Goal: Task Accomplishment & Management: Use online tool/utility

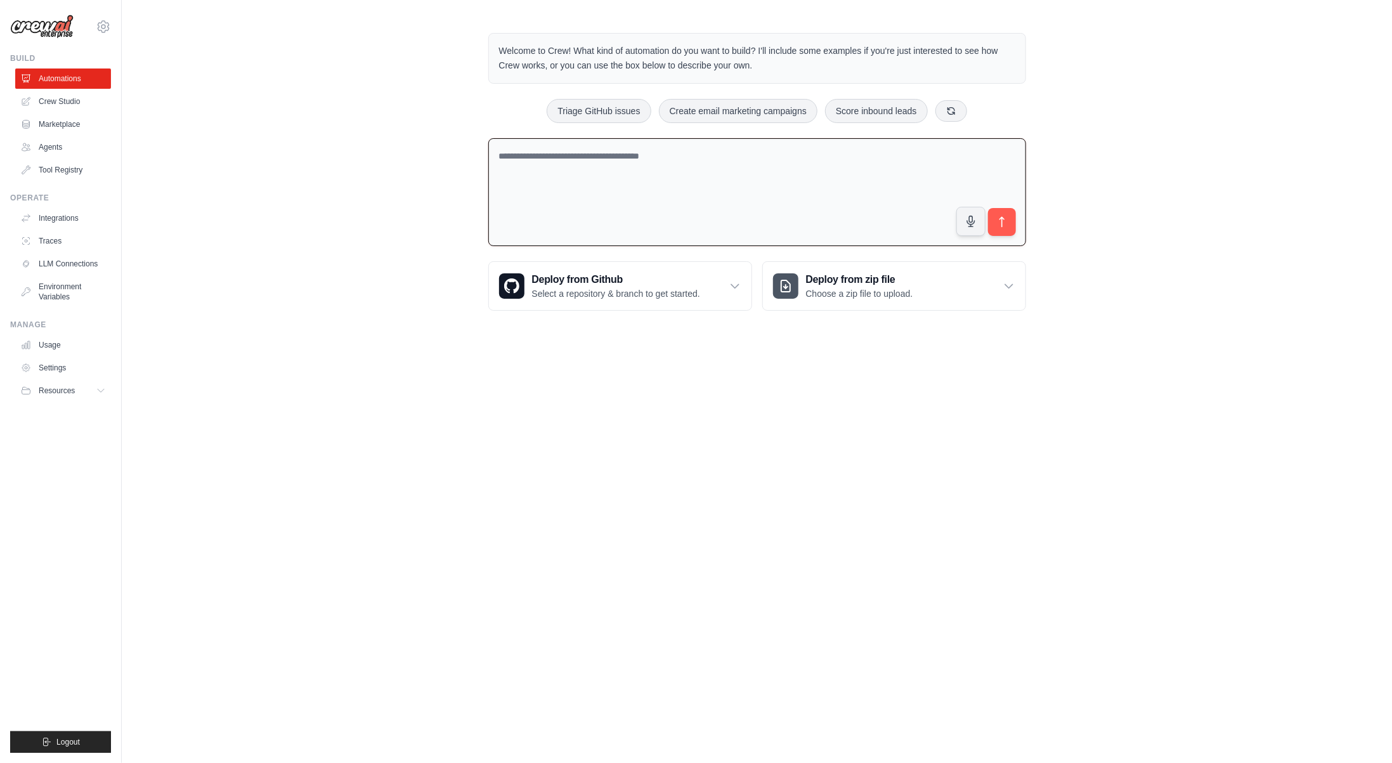
click at [550, 159] on textarea at bounding box center [757, 192] width 538 height 108
click at [415, 152] on div "Welcome to Crew! What kind of automation do you want to build? I'll include som…" at bounding box center [757, 172] width 1270 height 318
click at [578, 159] on textarea at bounding box center [757, 192] width 538 height 108
drag, startPoint x: 507, startPoint y: 49, endPoint x: 737, endPoint y: 61, distance: 229.8
click at [736, 60] on p "Welcome to Crew! What kind of automation do you want to build? I'll include som…" at bounding box center [757, 58] width 516 height 29
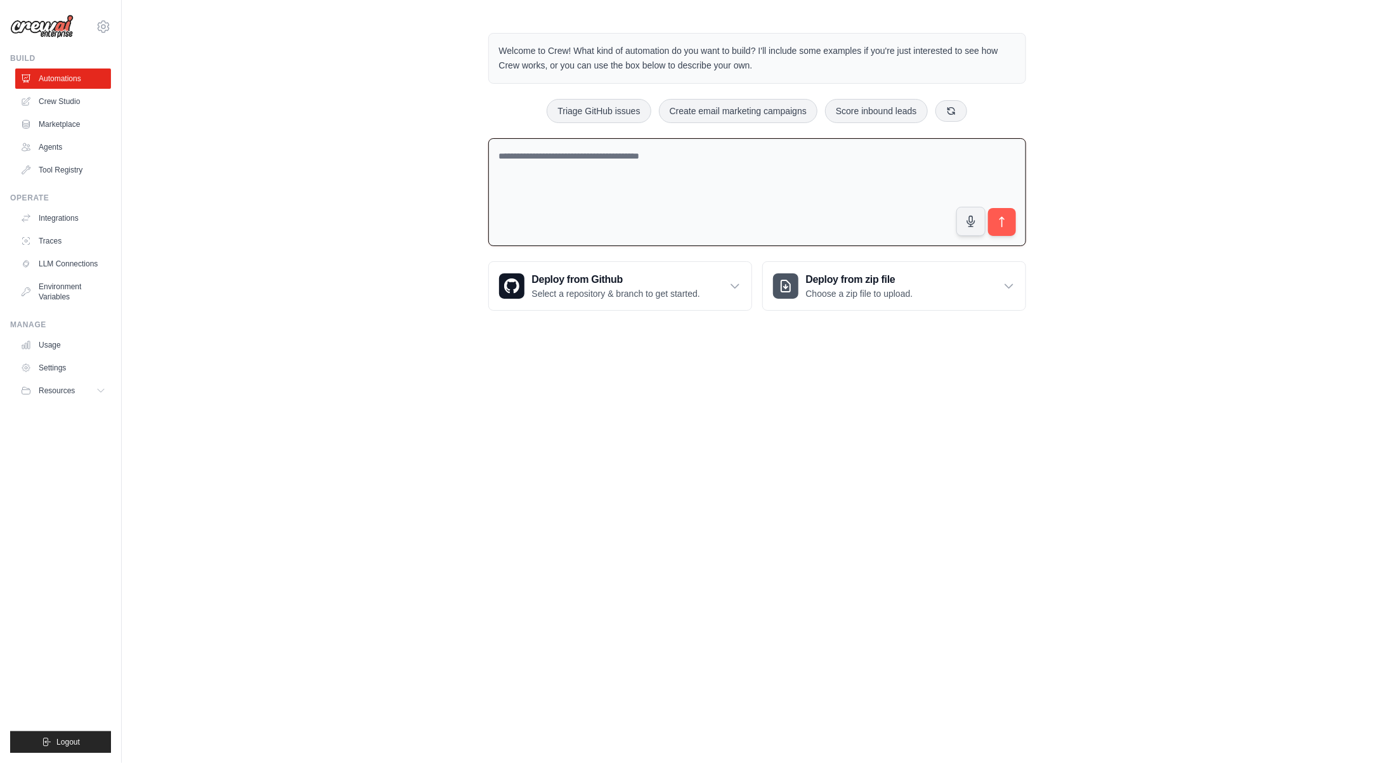
click at [751, 63] on p "Welcome to Crew! What kind of automation do you want to build? I'll include som…" at bounding box center [757, 58] width 516 height 29
drag, startPoint x: 759, startPoint y: 48, endPoint x: 812, endPoint y: 62, distance: 54.6
click at [812, 62] on p "Welcome to Crew! What kind of automation do you want to build? I'll include som…" at bounding box center [757, 58] width 516 height 29
drag, startPoint x: 824, startPoint y: 60, endPoint x: 474, endPoint y: 55, distance: 350.1
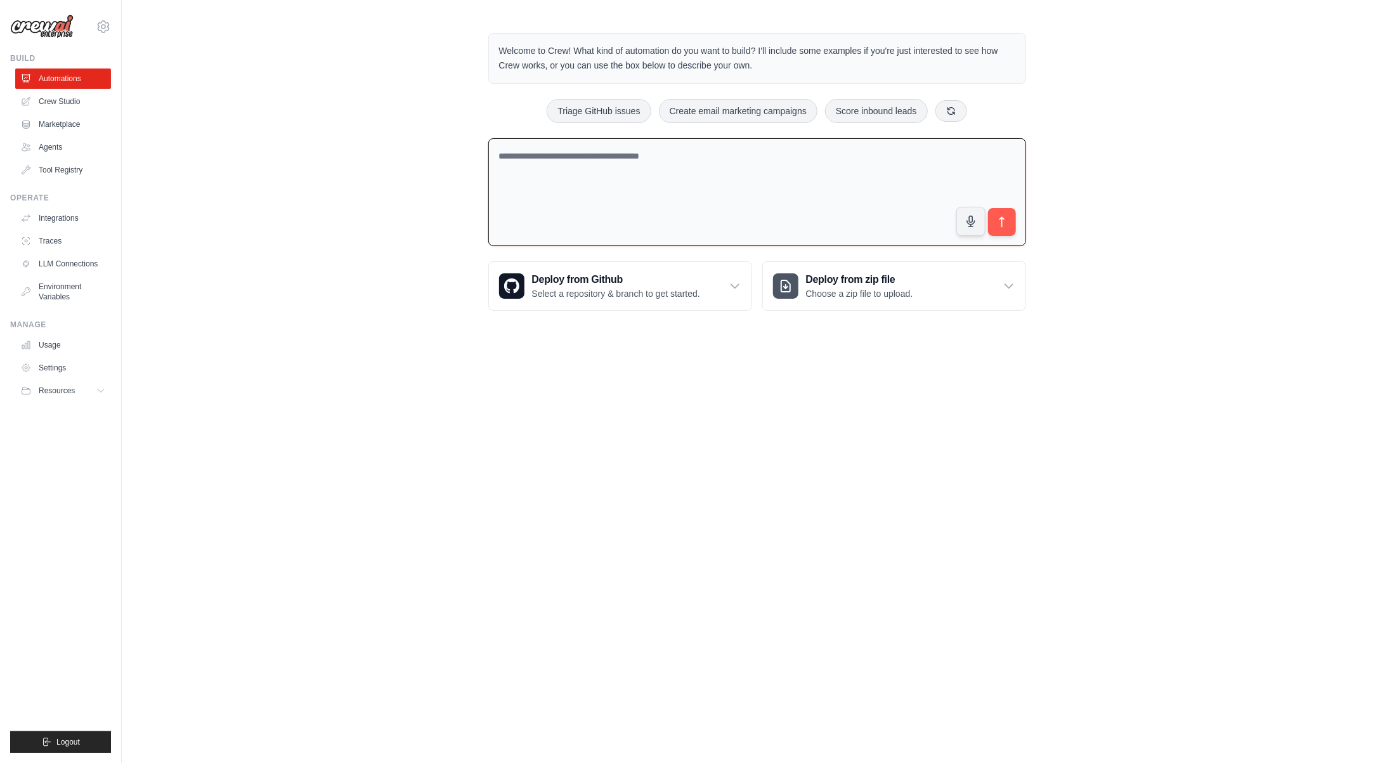
click at [474, 55] on div "Welcome to Crew! What kind of automation do you want to build? I'll include som…" at bounding box center [757, 172] width 568 height 318
click at [61, 145] on link "Agents" at bounding box center [64, 147] width 96 height 20
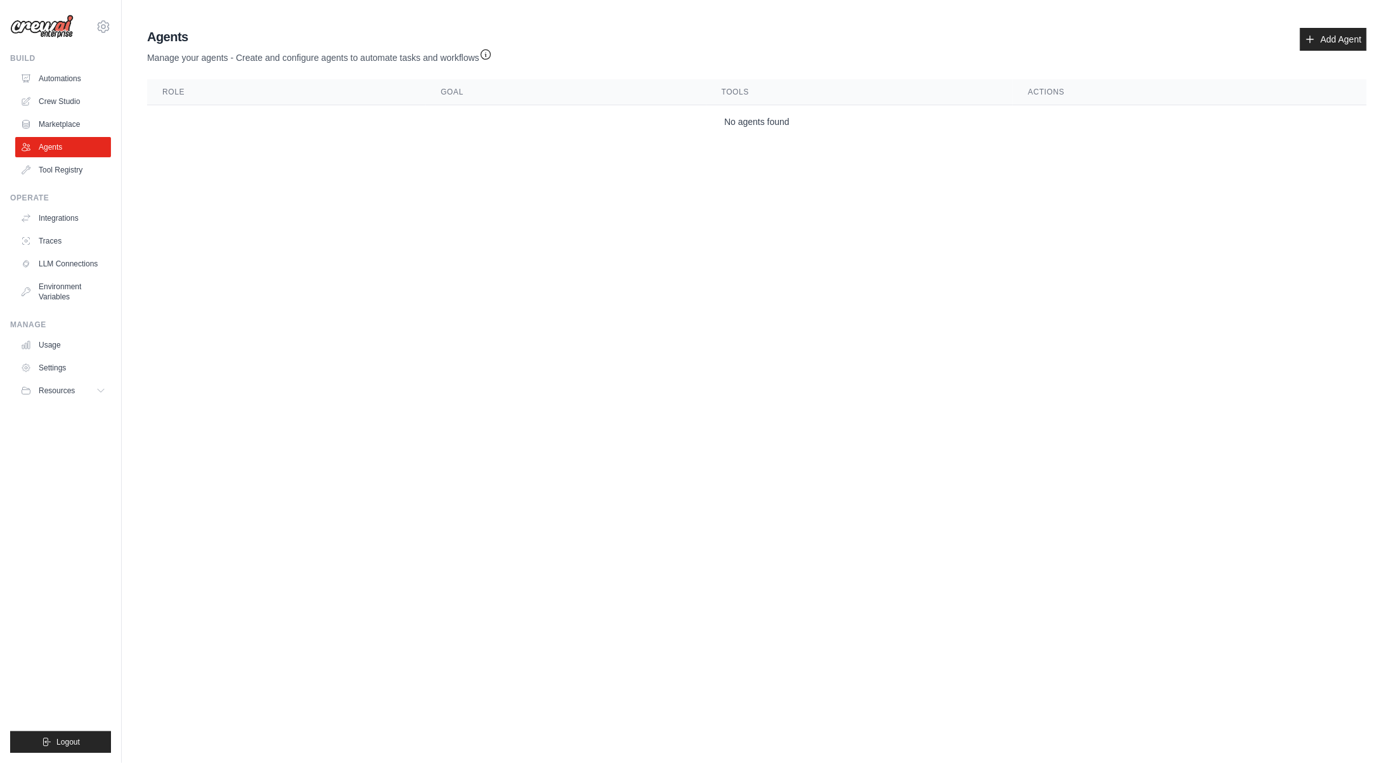
click at [171, 93] on th "Role" at bounding box center [286, 92] width 278 height 26
click at [472, 93] on th "Goal" at bounding box center [565, 92] width 281 height 26
drag, startPoint x: 467, startPoint y: 94, endPoint x: 460, endPoint y: 94, distance: 7.0
click at [464, 94] on th "Goal" at bounding box center [565, 92] width 281 height 26
click at [429, 89] on th "Goal" at bounding box center [565, 92] width 281 height 26
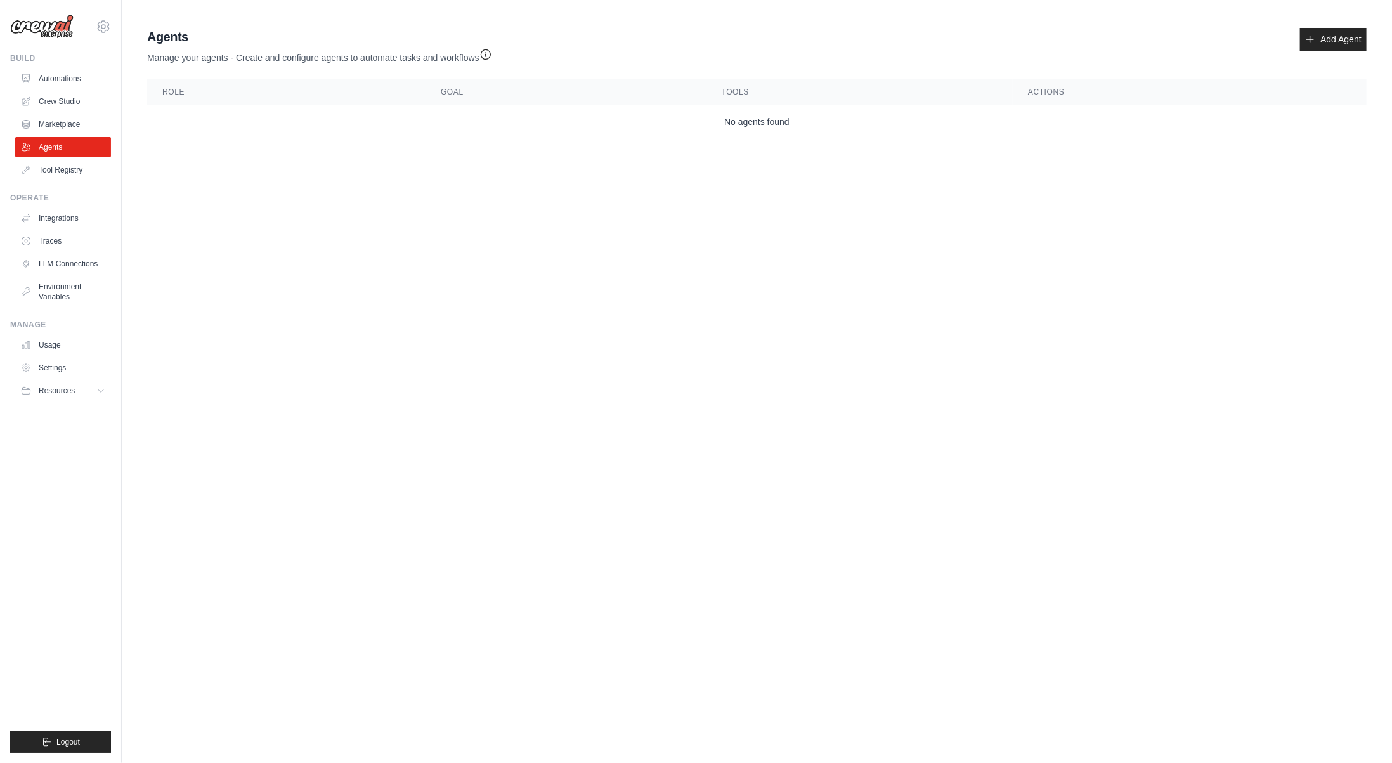
drag, startPoint x: 384, startPoint y: 93, endPoint x: 558, endPoint y: 102, distance: 174.0
click at [393, 94] on th "Role" at bounding box center [286, 92] width 278 height 26
drag, startPoint x: 675, startPoint y: 119, endPoint x: 827, endPoint y: 130, distance: 152.6
click at [827, 130] on td "No agents found" at bounding box center [756, 122] width 1219 height 34
click at [819, 127] on div at bounding box center [819, 127] width 0 height 0
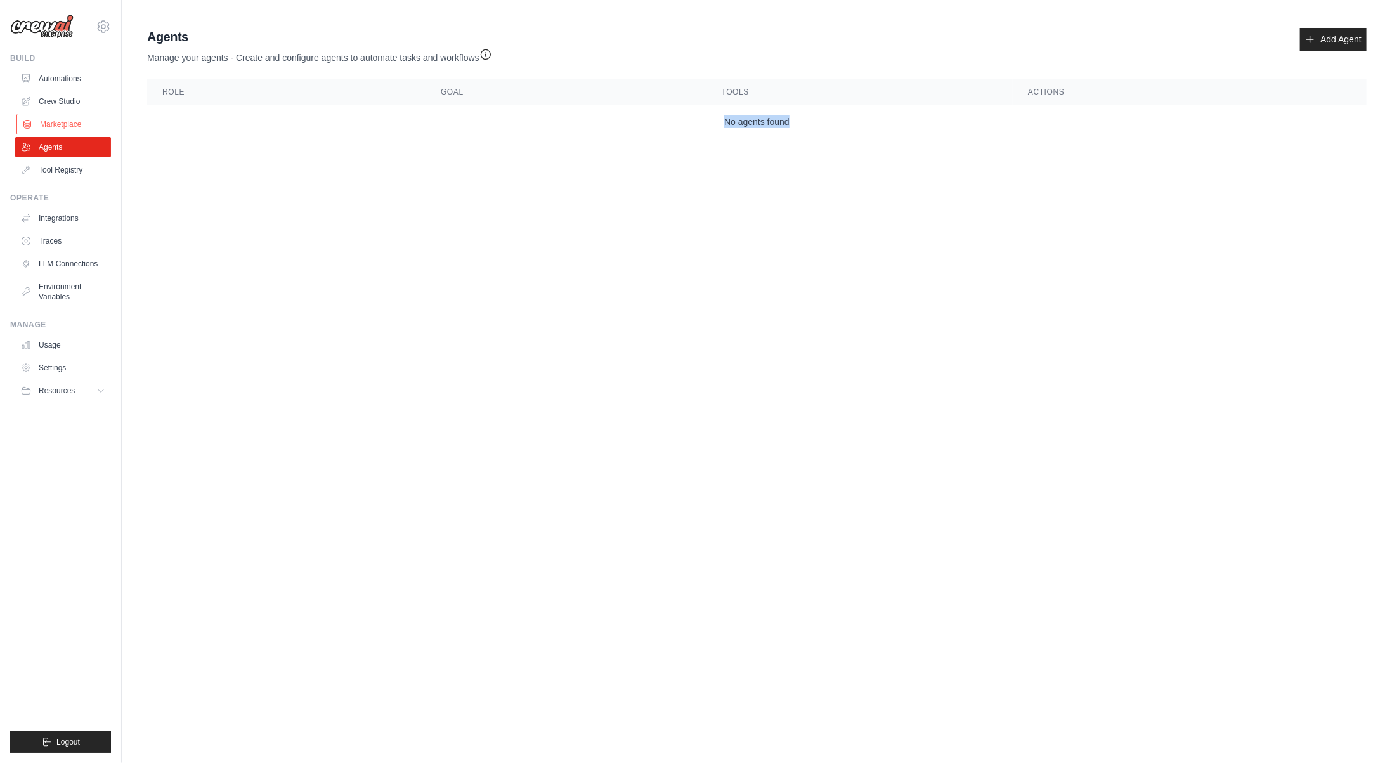
click at [66, 129] on link "Marketplace" at bounding box center [64, 124] width 96 height 20
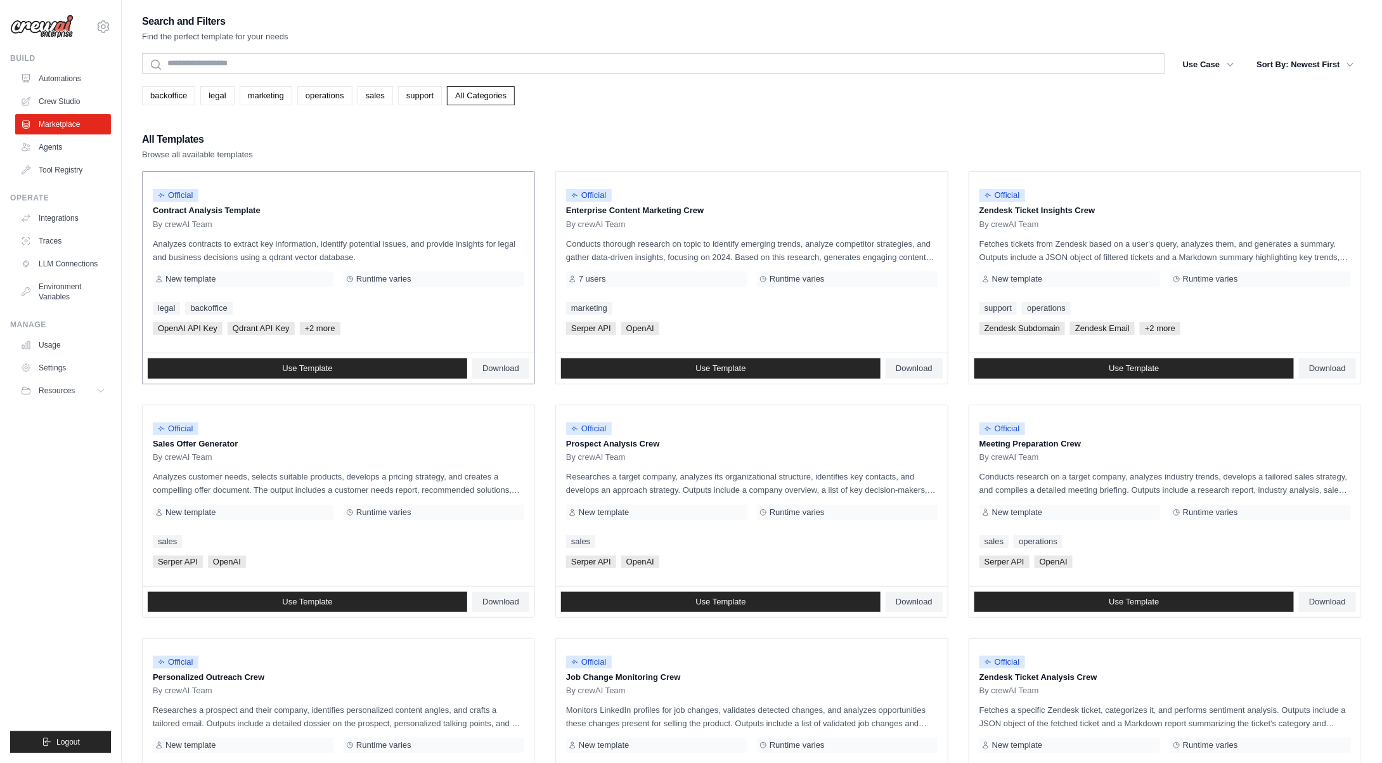
drag, startPoint x: 153, startPoint y: 212, endPoint x: 280, endPoint y: 206, distance: 127.0
click at [280, 206] on p "Contract Analysis Template" at bounding box center [339, 210] width 372 height 13
drag, startPoint x: 158, startPoint y: 242, endPoint x: 453, endPoint y: 251, distance: 295.0
click at [453, 251] on p "Analyzes contracts to extract key information, identify potential issues, and p…" at bounding box center [339, 250] width 372 height 27
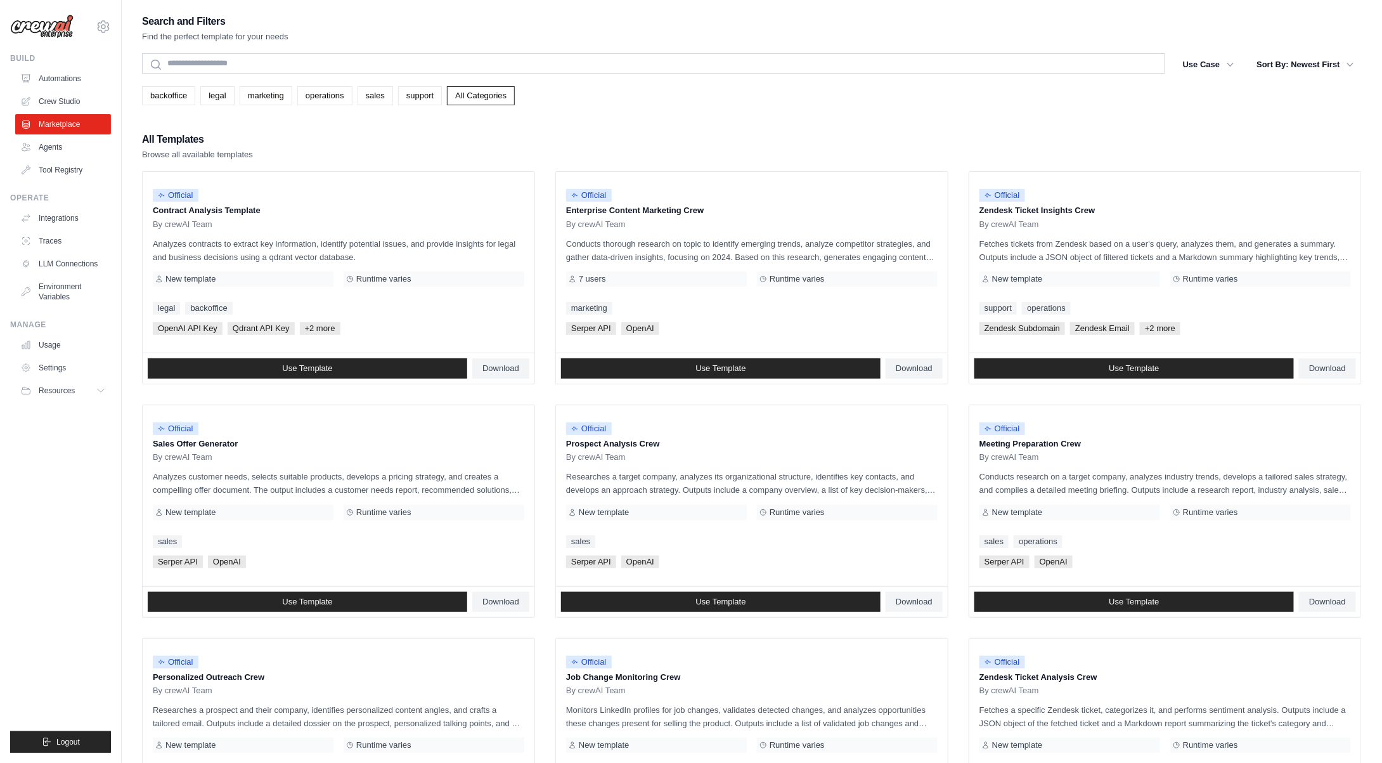
drag, startPoint x: 421, startPoint y: 255, endPoint x: 133, endPoint y: 249, distance: 287.9
click at [133, 249] on div "Search and Filters Find the perfect template for your needs Search Use Case bac…" at bounding box center [752, 580] width 1261 height 1134
click at [260, 261] on p "Analyzes contracts to extract key information, identify potential issues, and p…" at bounding box center [339, 250] width 372 height 27
click at [235, 279] on div "New template" at bounding box center [243, 278] width 181 height 15
click at [383, 280] on span "Runtime varies" at bounding box center [383, 279] width 55 height 10
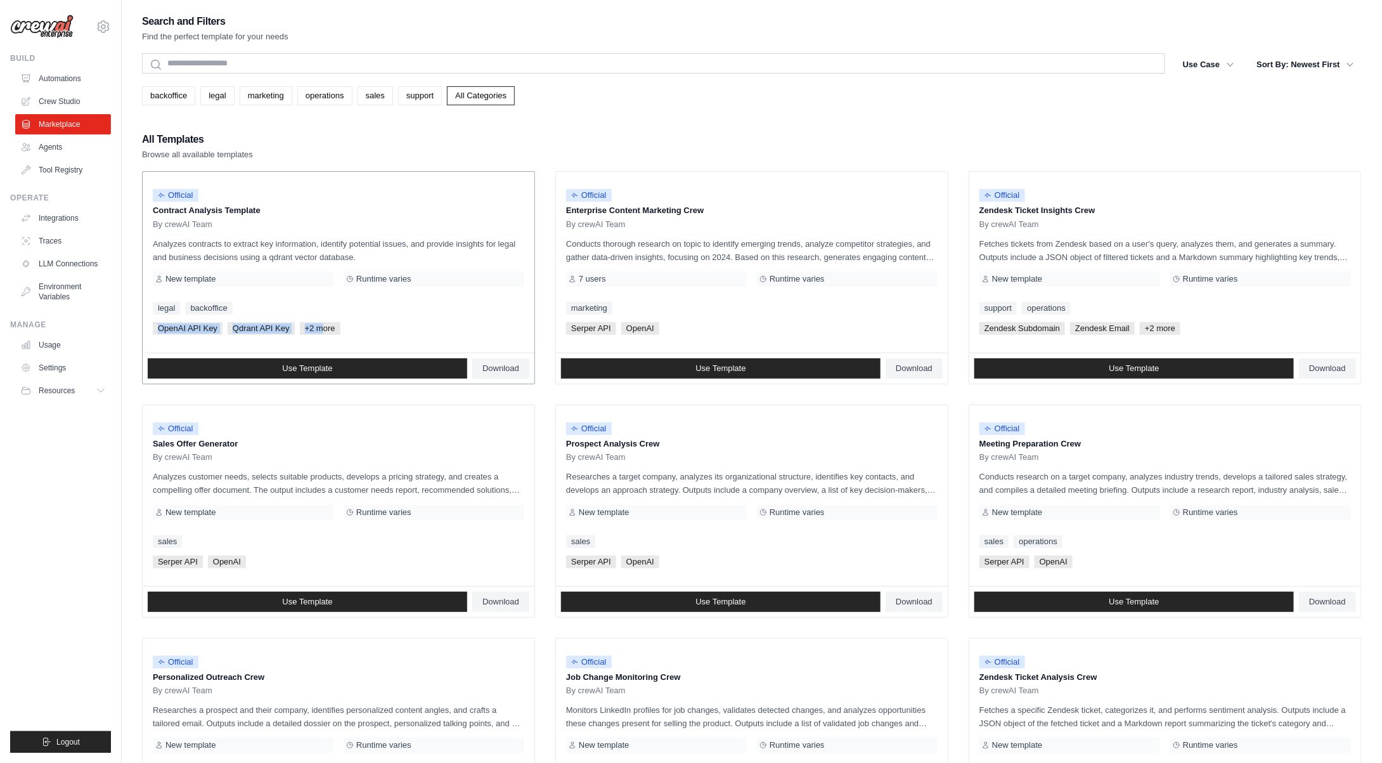
drag, startPoint x: 322, startPoint y: 328, endPoint x: 150, endPoint y: 325, distance: 171.9
click at [150, 325] on div "Official Contract Analysis Template By crewAI Team Analyzes contracts to extrac…" at bounding box center [339, 262] width 392 height 181
click at [357, 311] on div "legal backoffice" at bounding box center [339, 308] width 372 height 13
drag, startPoint x: 566, startPoint y: 209, endPoint x: 713, endPoint y: 217, distance: 148.0
click at [713, 217] on div "Official Enterprise Content Marketing Crew By crewAI Team Conducts thorough res…" at bounding box center [752, 262] width 392 height 181
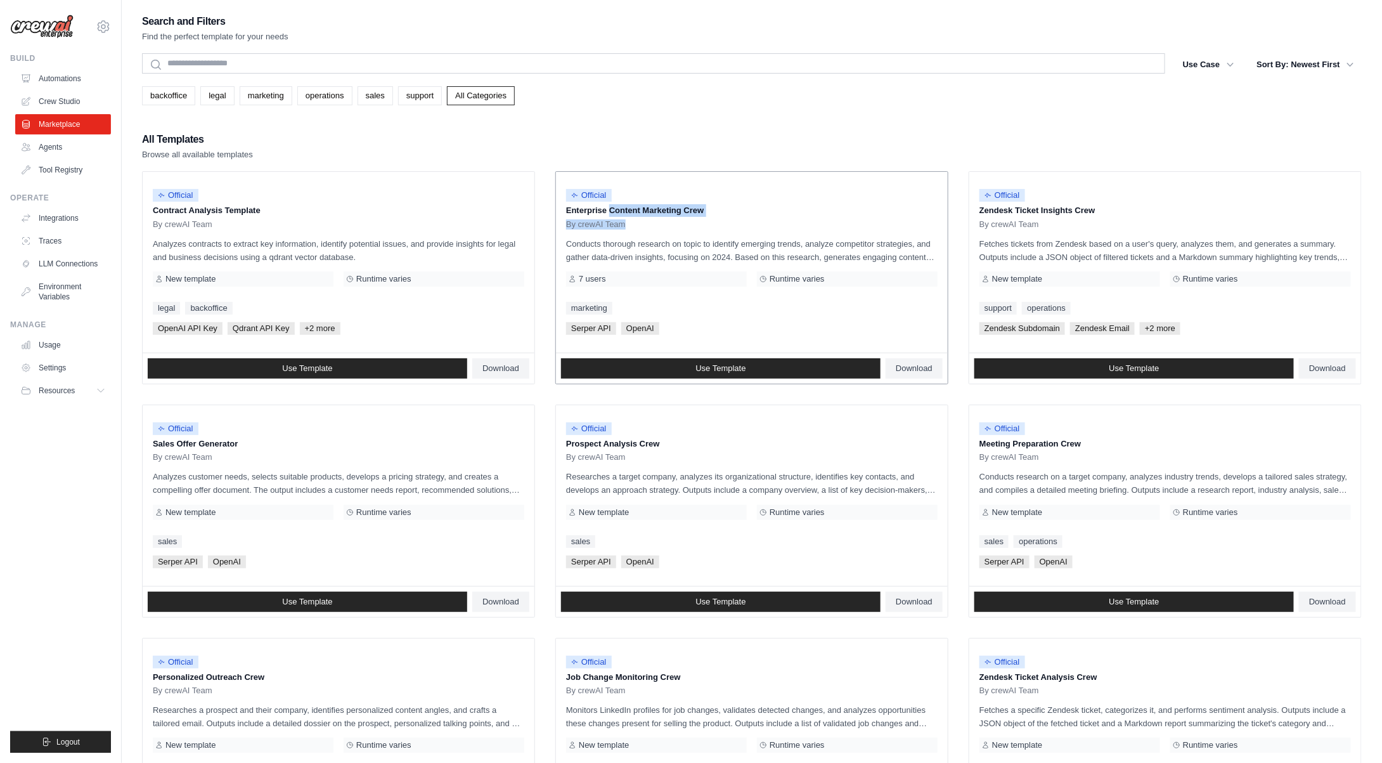
click at [713, 217] on div "Official Enterprise Content Marketing Crew By crewAI Team" at bounding box center [752, 206] width 372 height 48
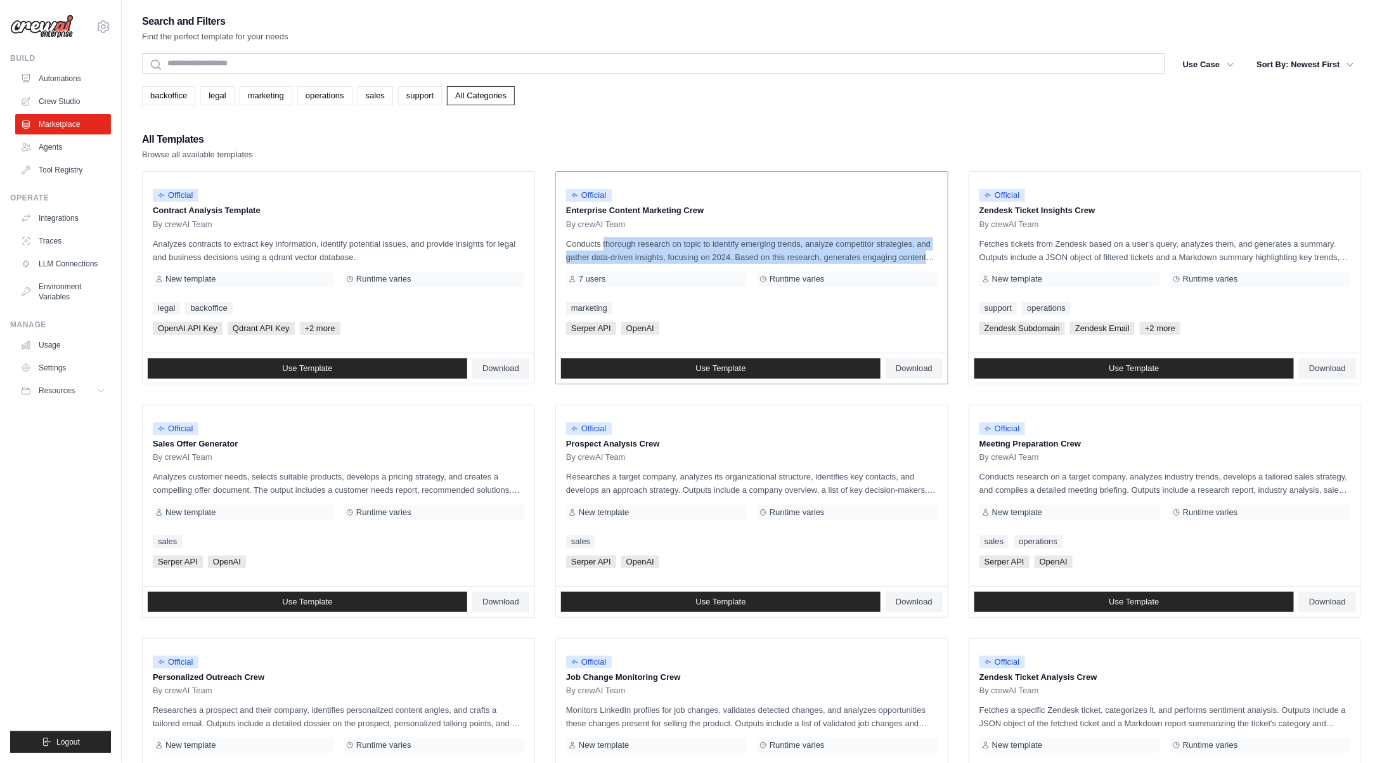
drag, startPoint x: 566, startPoint y: 243, endPoint x: 930, endPoint y: 257, distance: 364.9
click at [930, 257] on p "Conducts thorough research on topic to identify emerging trends, analyze compet…" at bounding box center [752, 250] width 372 height 27
drag, startPoint x: 661, startPoint y: 255, endPoint x: 937, endPoint y: 253, distance: 275.8
click at [937, 253] on p "Conducts thorough research on topic to identify emerging trends, analyze compet…" at bounding box center [752, 250] width 372 height 27
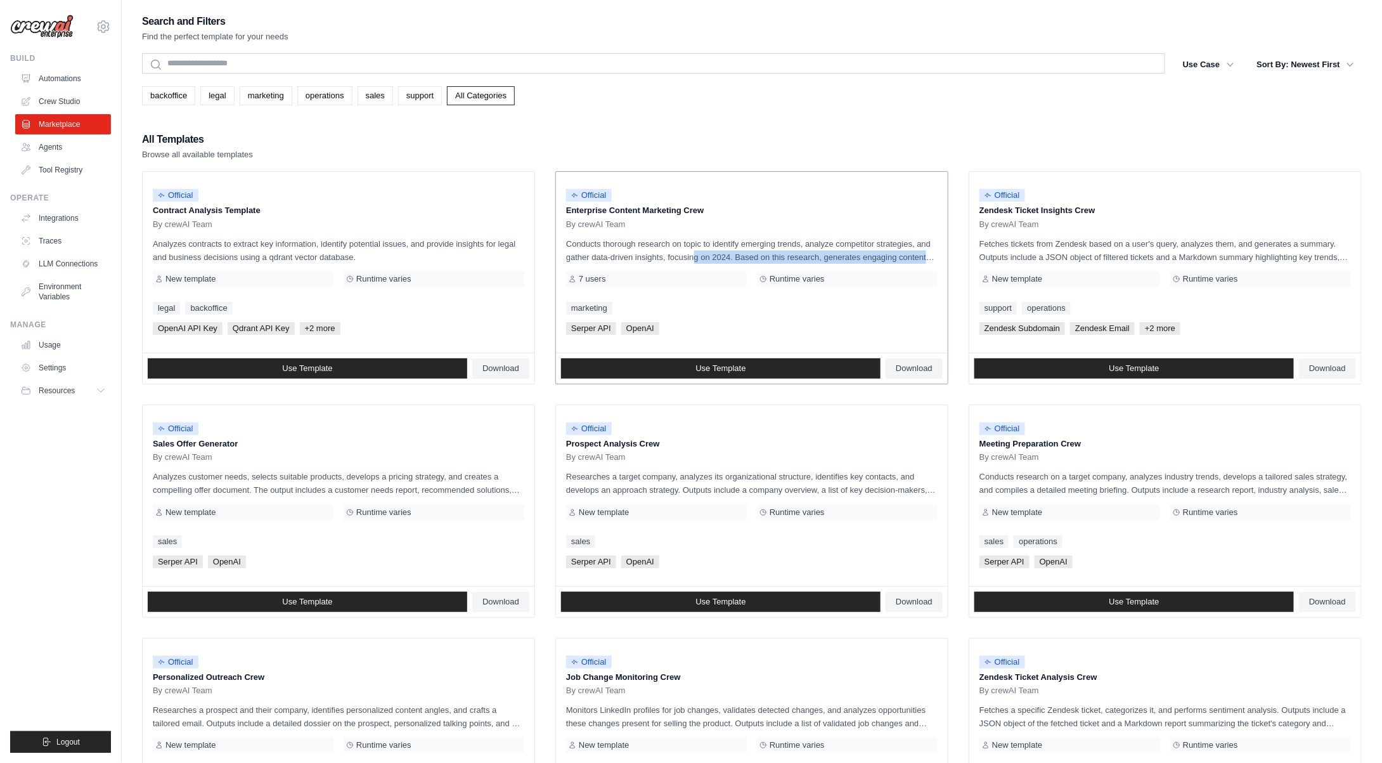
click at [937, 253] on p "Conducts thorough research on topic to identify emerging trends, analyze compet…" at bounding box center [752, 250] width 372 height 27
drag, startPoint x: 769, startPoint y: 277, endPoint x: 824, endPoint y: 276, distance: 55.8
click at [824, 276] on div "Runtime varies" at bounding box center [847, 278] width 181 height 15
drag, startPoint x: 592, startPoint y: 277, endPoint x: 631, endPoint y: 278, distance: 38.7
click at [630, 278] on div "7 users" at bounding box center [656, 278] width 181 height 15
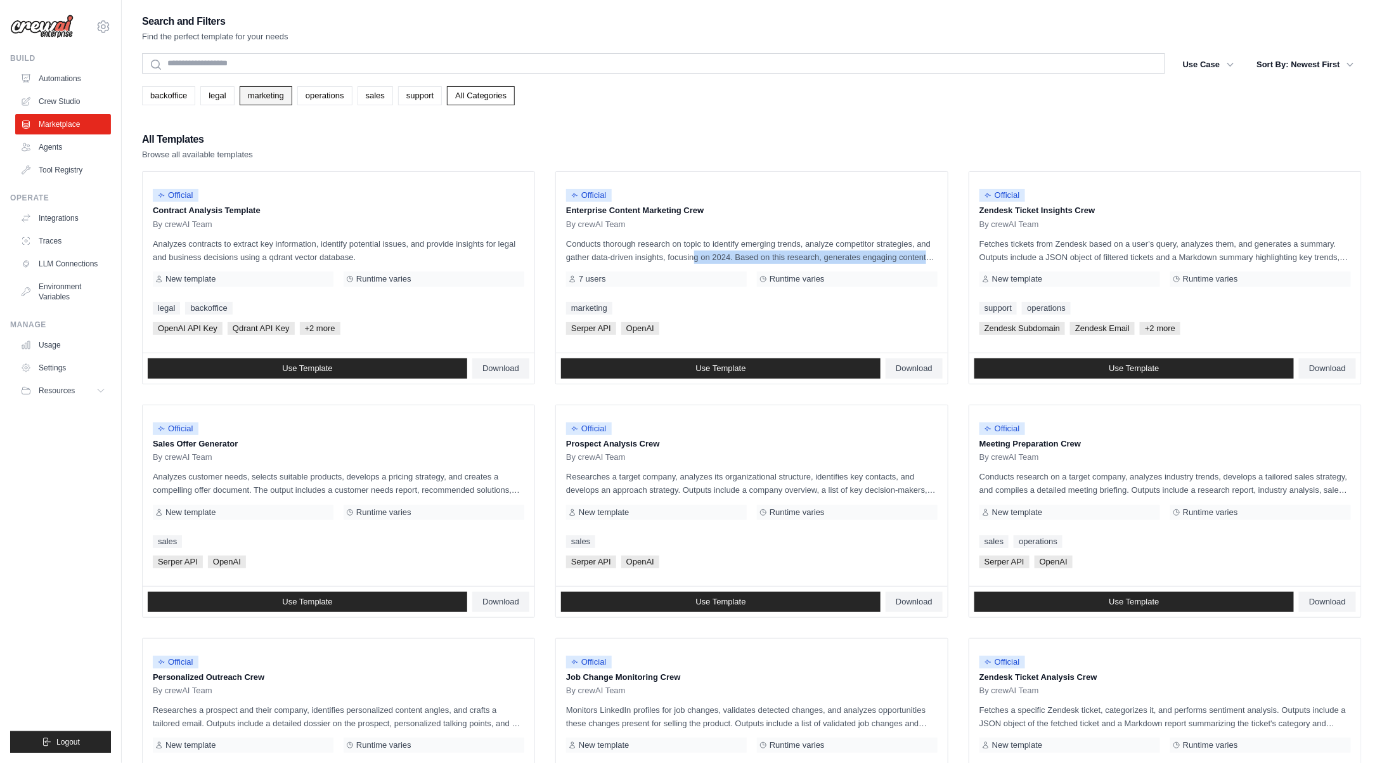
click at [271, 97] on link "marketing" at bounding box center [266, 95] width 53 height 19
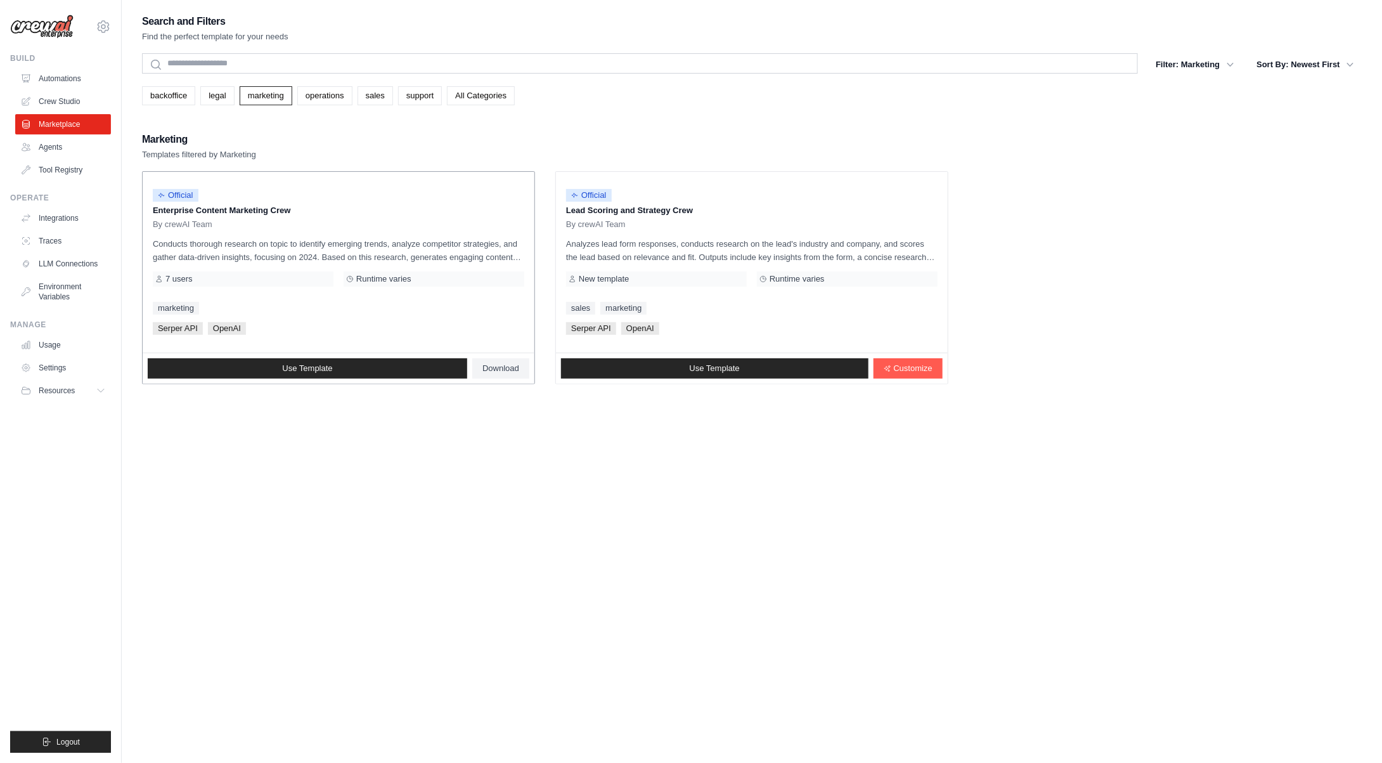
drag, startPoint x: 178, startPoint y: 207, endPoint x: 313, endPoint y: 209, distance: 134.4
click at [313, 209] on p "Enterprise Content Marketing Crew" at bounding box center [339, 210] width 372 height 13
click at [223, 96] on link "legal" at bounding box center [217, 95] width 34 height 19
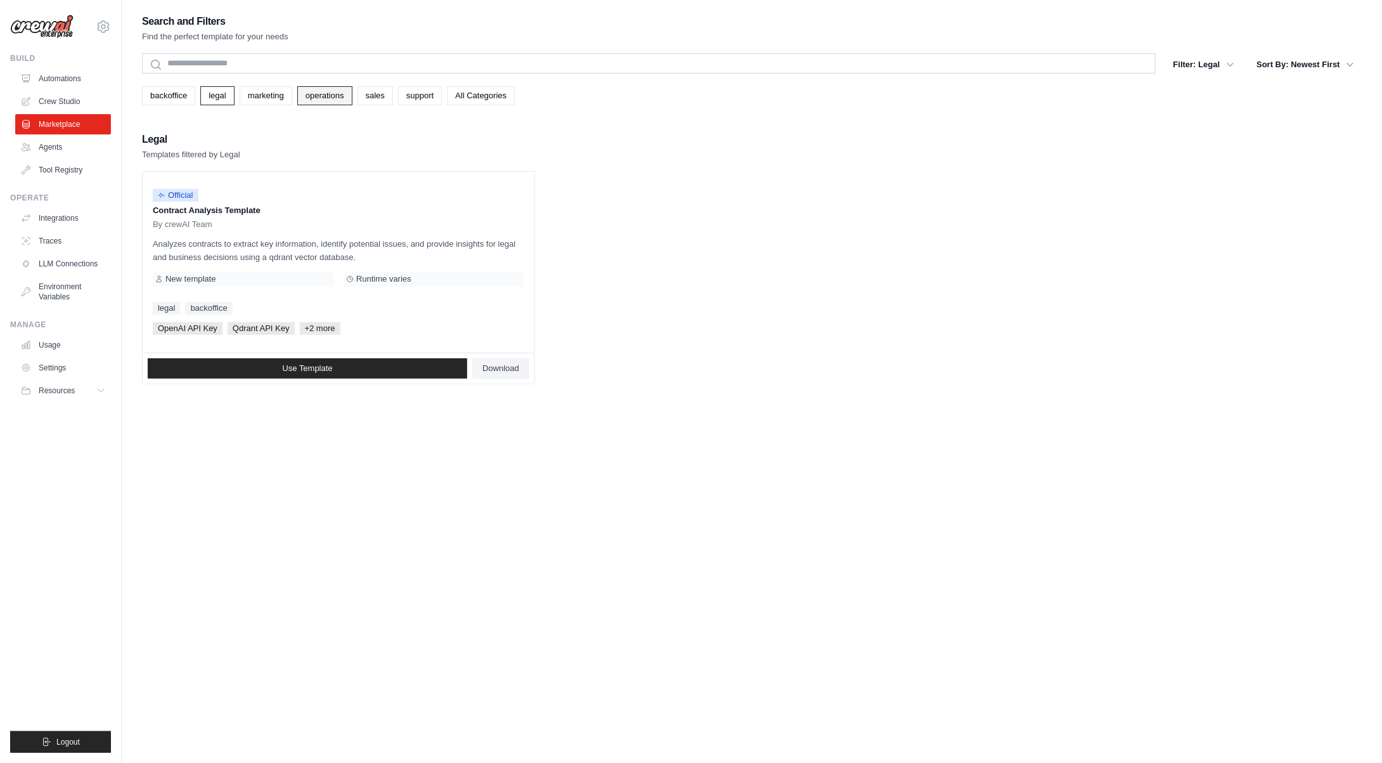
click at [340, 99] on link "operations" at bounding box center [324, 95] width 55 height 19
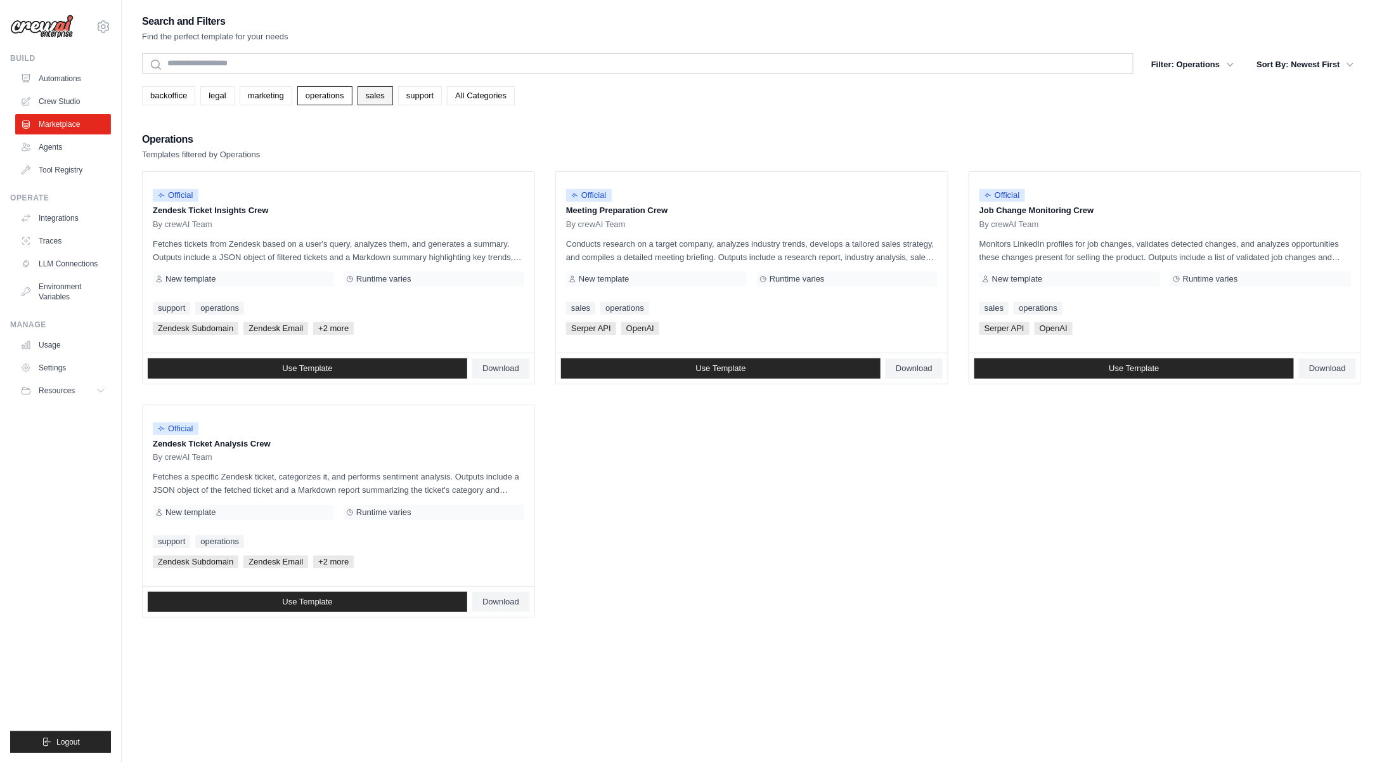
click at [368, 96] on link "sales" at bounding box center [376, 95] width 36 height 19
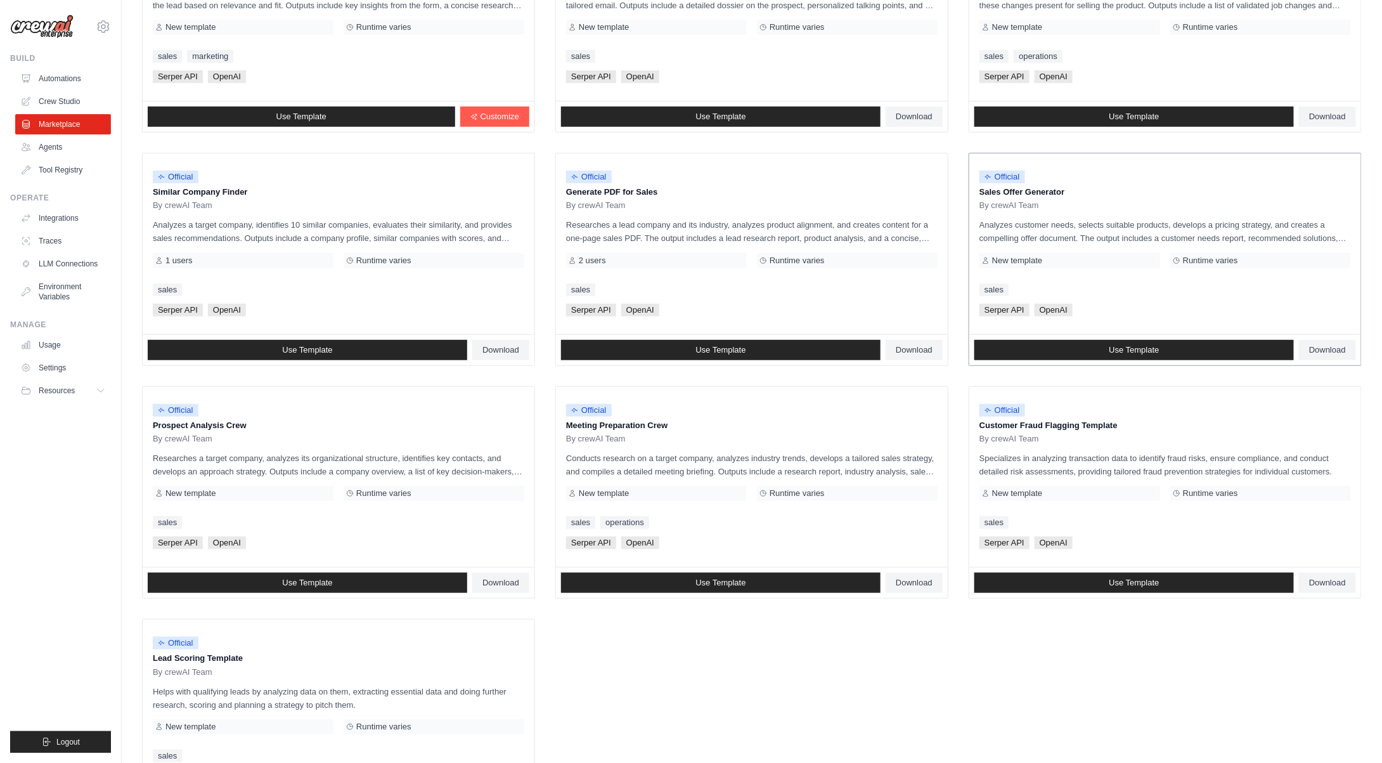
drag, startPoint x: 983, startPoint y: 190, endPoint x: 1026, endPoint y: 191, distance: 42.5
click at [1026, 191] on p "Sales Offer Generator" at bounding box center [1166, 192] width 372 height 13
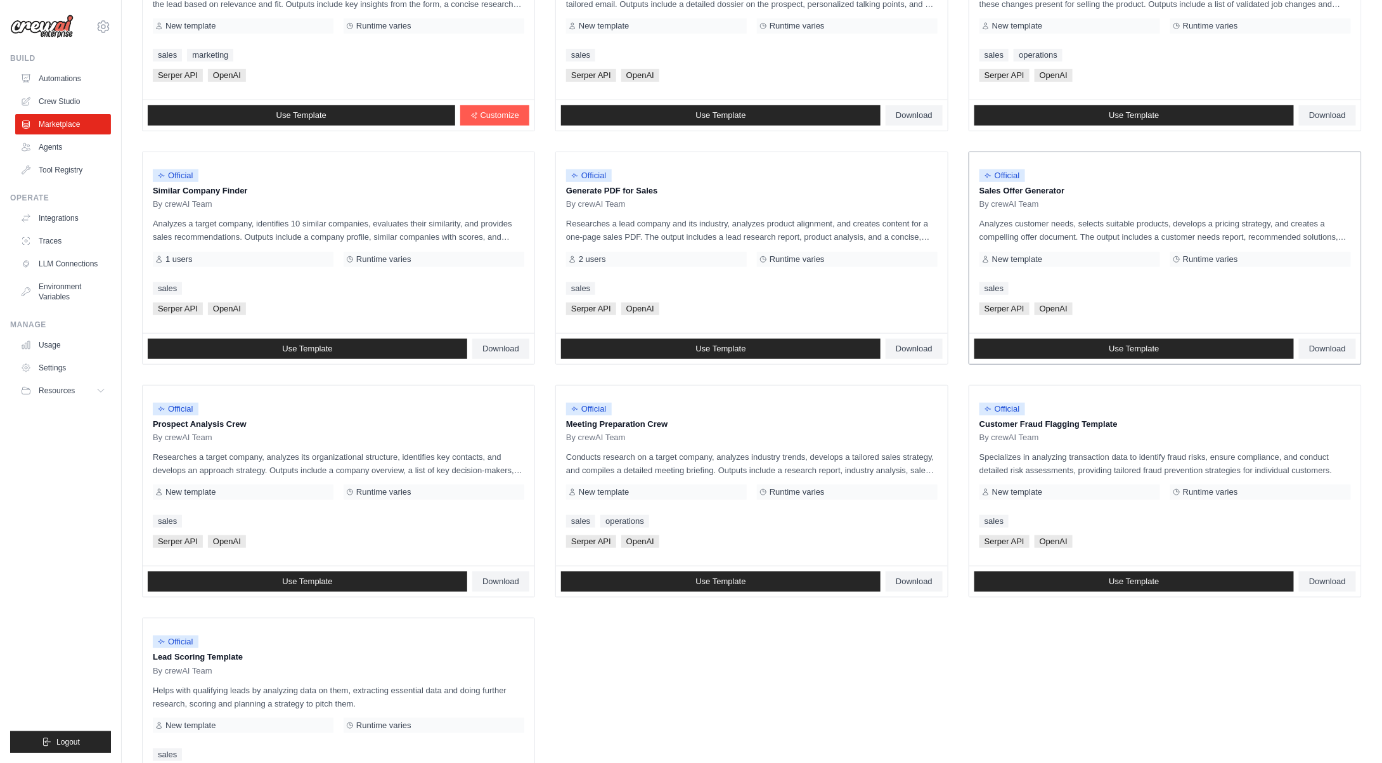
scroll to position [254, 0]
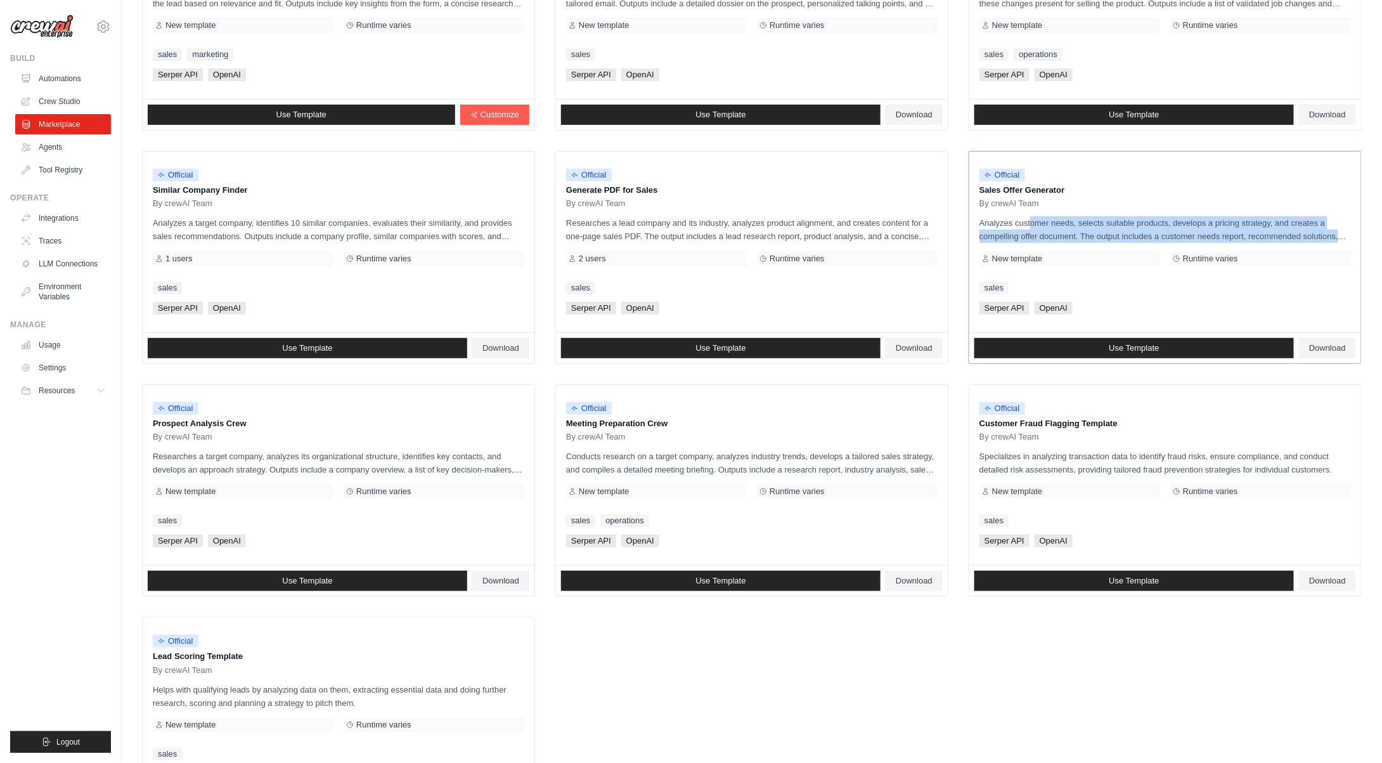
drag, startPoint x: 996, startPoint y: 223, endPoint x: 1340, endPoint y: 228, distance: 344.3
click at [1340, 228] on p "Analyzes customer needs, selects suitable products, develops a pricing strategy…" at bounding box center [1166, 229] width 372 height 27
click at [1034, 256] on span "New template" at bounding box center [1017, 259] width 50 height 10
drag, startPoint x: 988, startPoint y: 308, endPoint x: 1094, endPoint y: 301, distance: 106.8
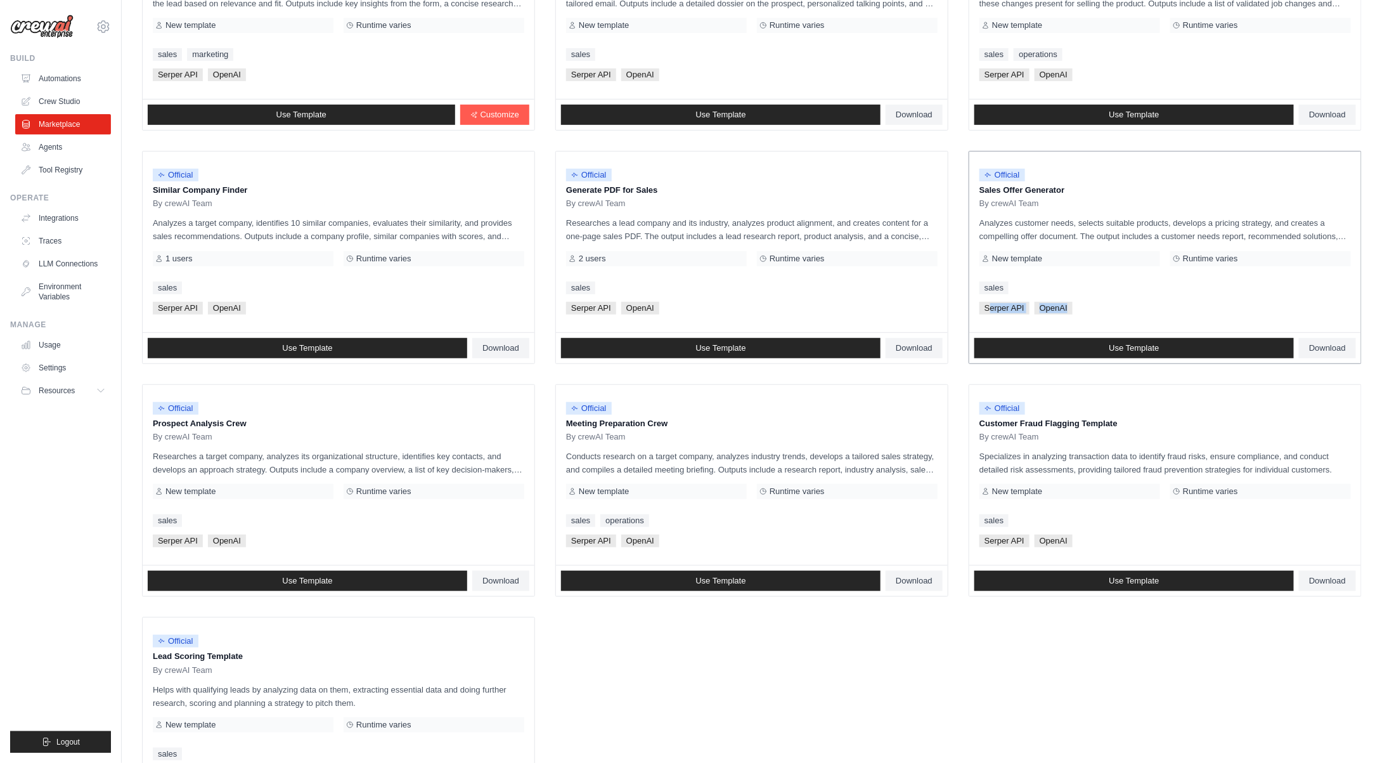
click at [1094, 302] on div "Serper API OpenAI" at bounding box center [1166, 308] width 372 height 13
drag, startPoint x: 566, startPoint y: 420, endPoint x: 719, endPoint y: 425, distance: 152.9
click at [719, 425] on p "Meeting Preparation Crew" at bounding box center [752, 423] width 372 height 13
click at [720, 426] on p "Meeting Preparation Crew" at bounding box center [752, 423] width 372 height 13
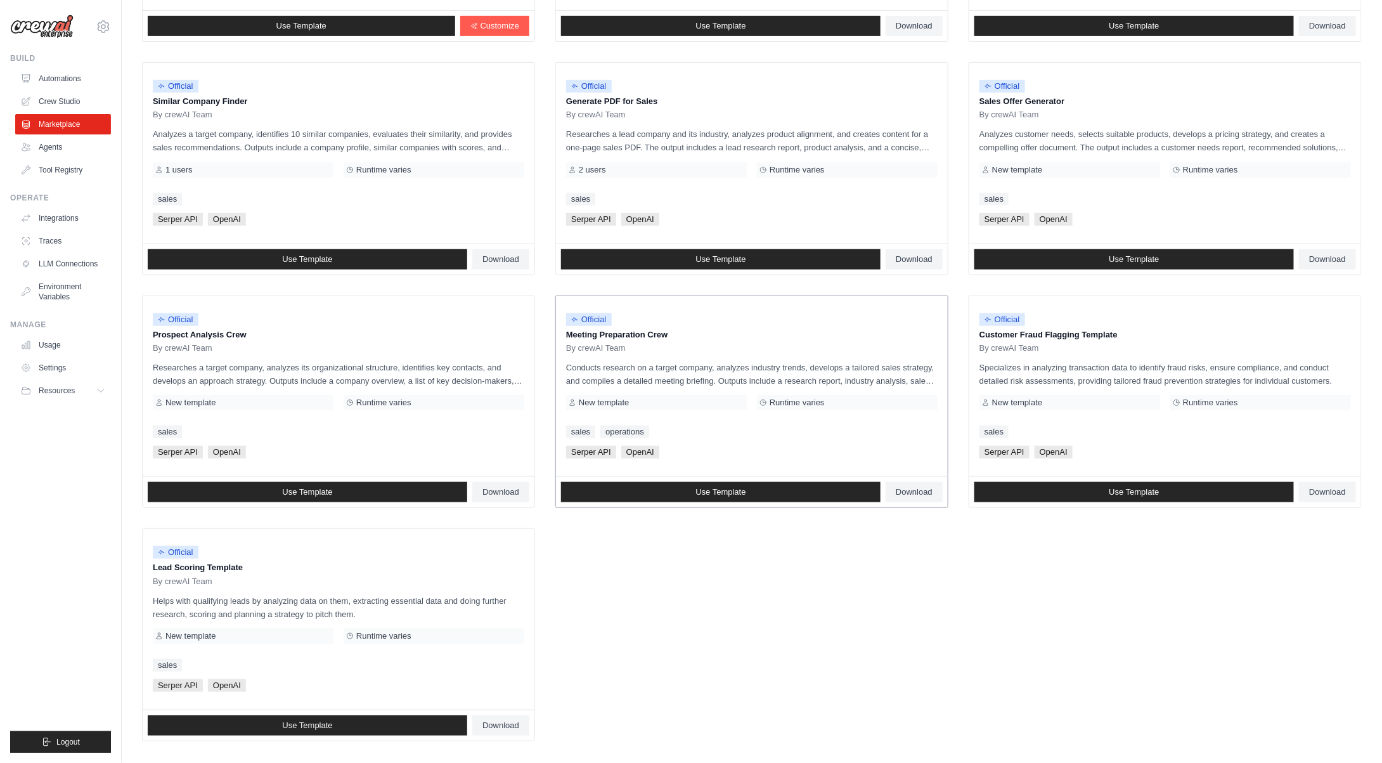
scroll to position [344, 0]
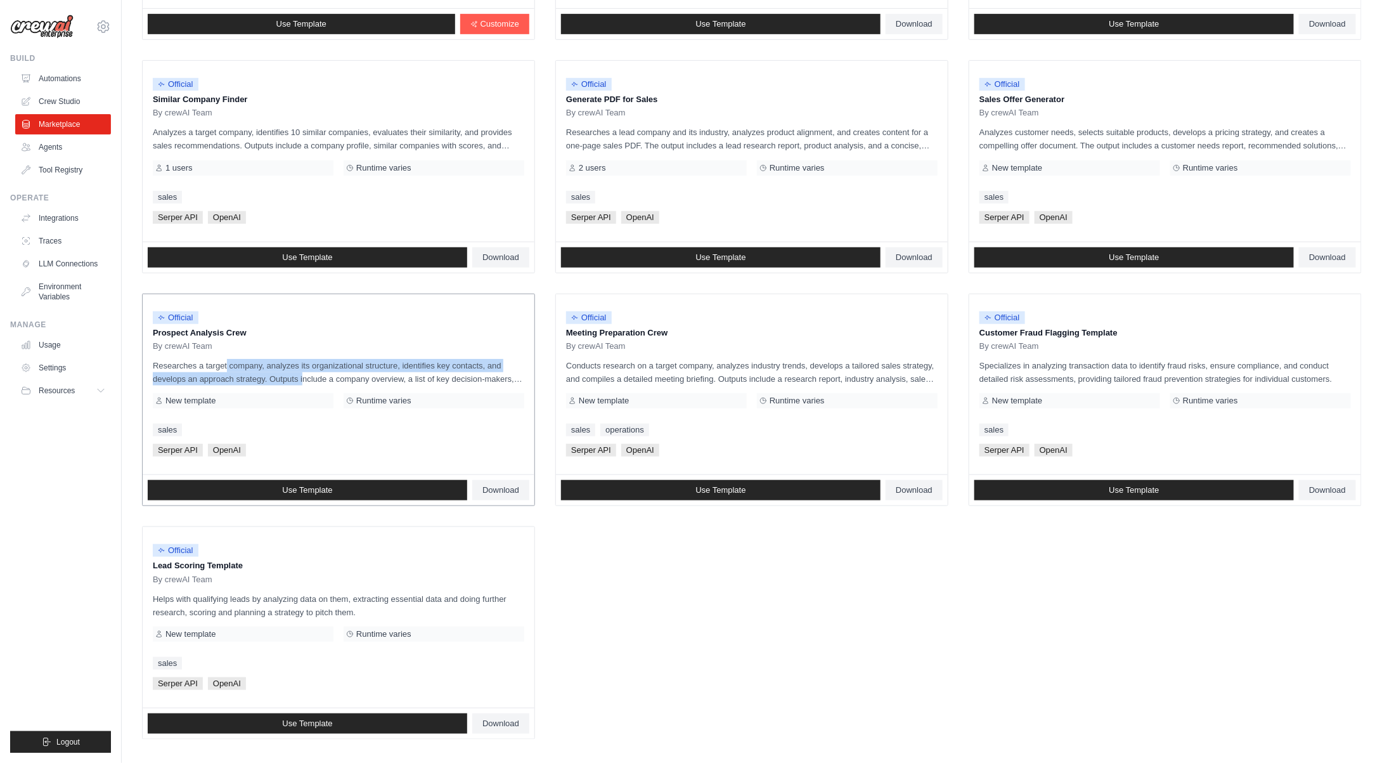
drag, startPoint x: 196, startPoint y: 356, endPoint x: 269, endPoint y: 379, distance: 76.4
click at [269, 379] on p "Researches a target company, analyzes its organizational structure, identifies …" at bounding box center [339, 372] width 372 height 27
drag, startPoint x: 269, startPoint y: 379, endPoint x: 522, endPoint y: 375, distance: 253.7
click at [522, 375] on p "Researches a target company, analyzes its organizational structure, identifies …" at bounding box center [339, 372] width 372 height 27
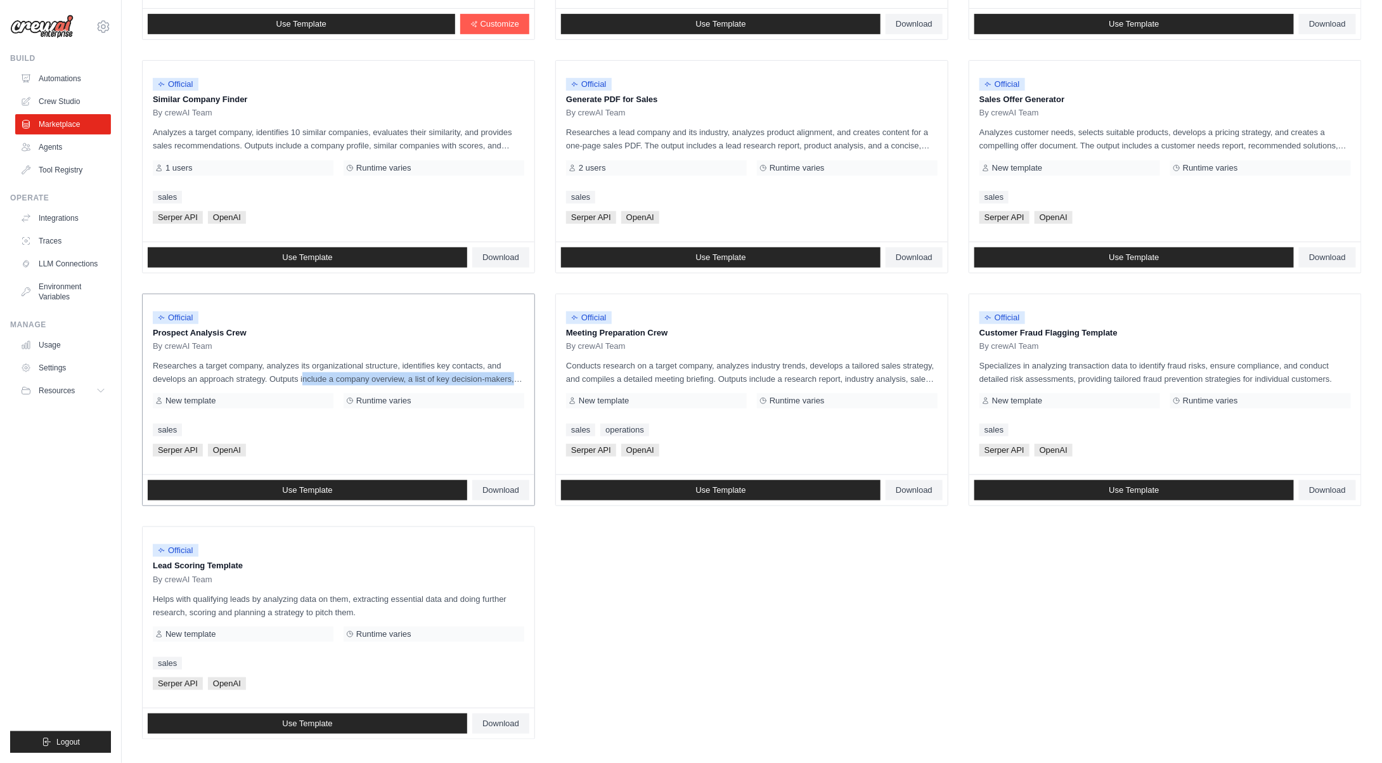
click at [520, 375] on p "Researches a target company, analyzes its organizational structure, identifies …" at bounding box center [339, 372] width 372 height 27
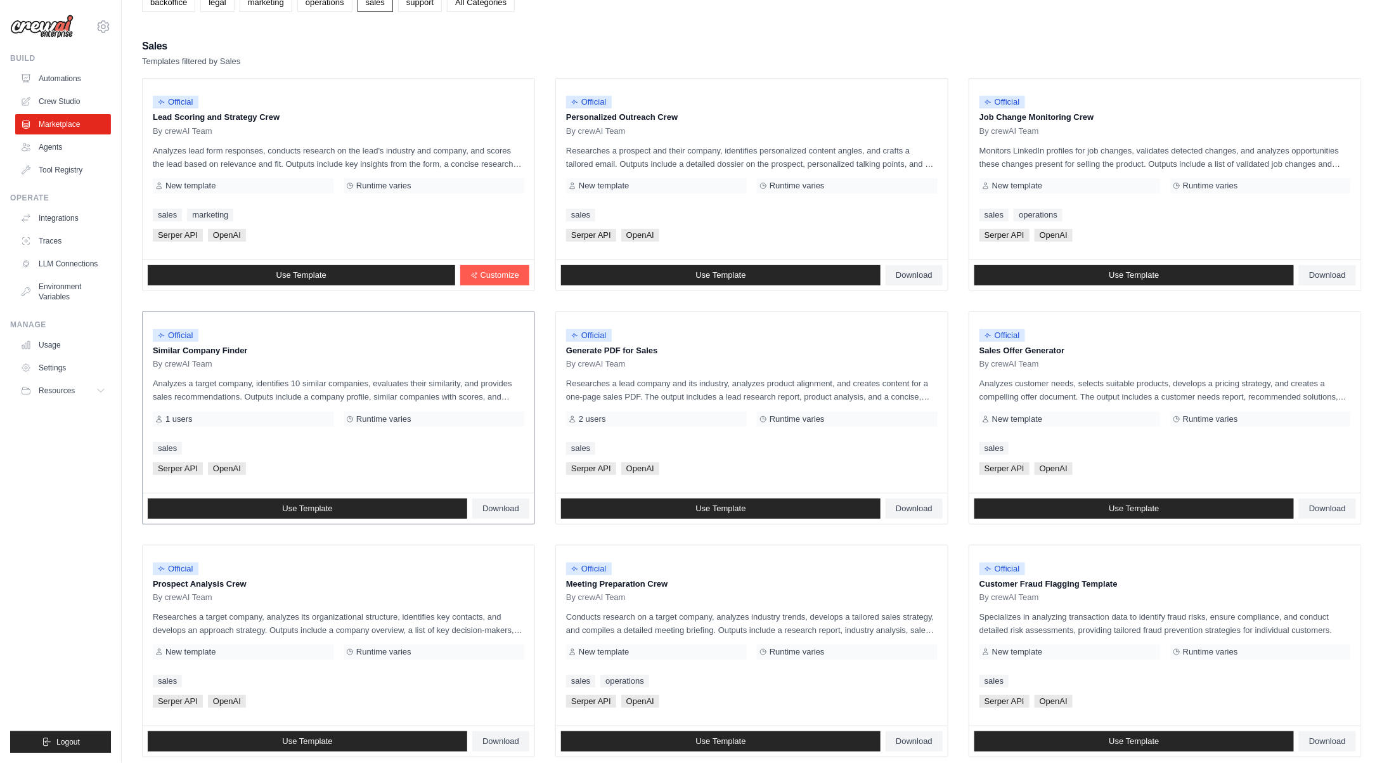
scroll to position [93, 0]
click at [485, 271] on span "Customize" at bounding box center [500, 276] width 39 height 10
click at [58, 346] on link "Usage" at bounding box center [64, 345] width 96 height 20
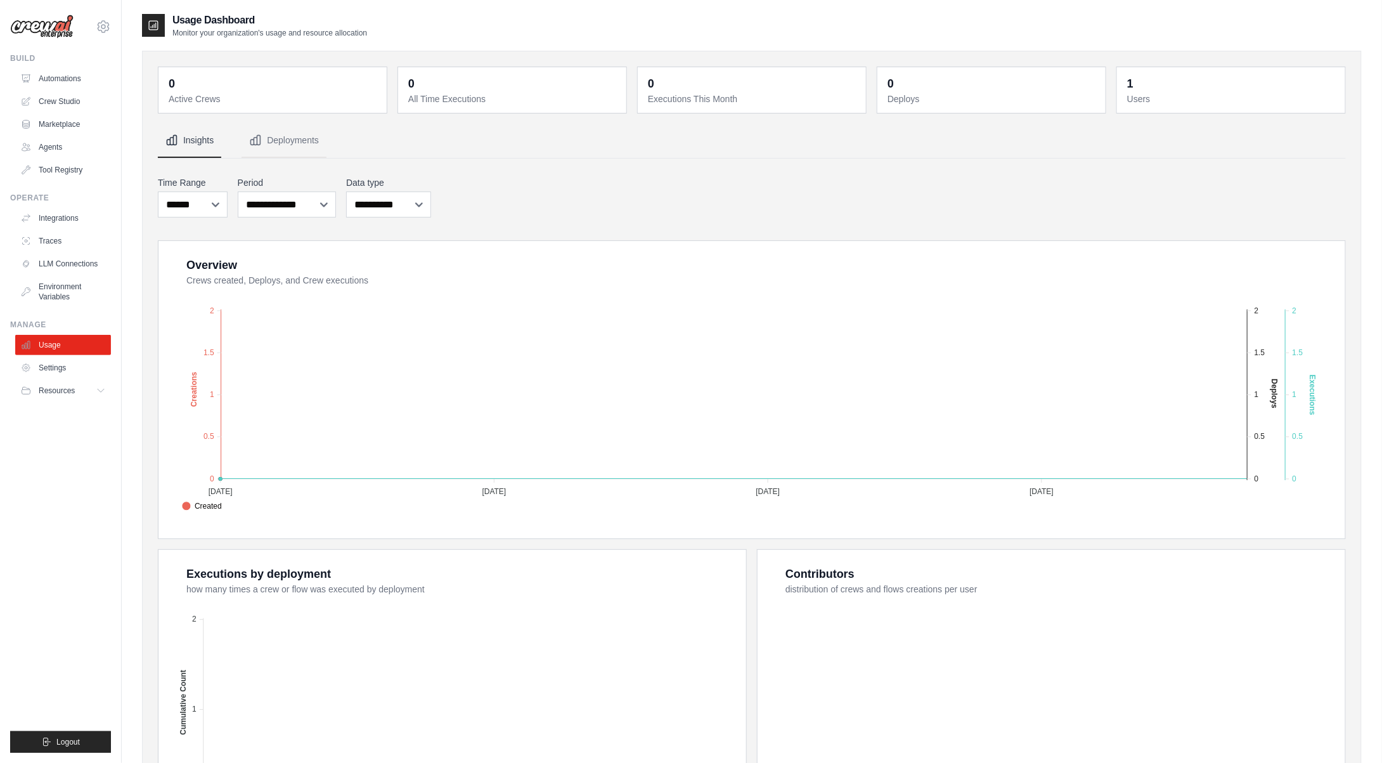
drag, startPoint x: 42, startPoint y: 30, endPoint x: 51, endPoint y: 26, distance: 9.9
click at [43, 30] on img at bounding box center [41, 27] width 63 height 24
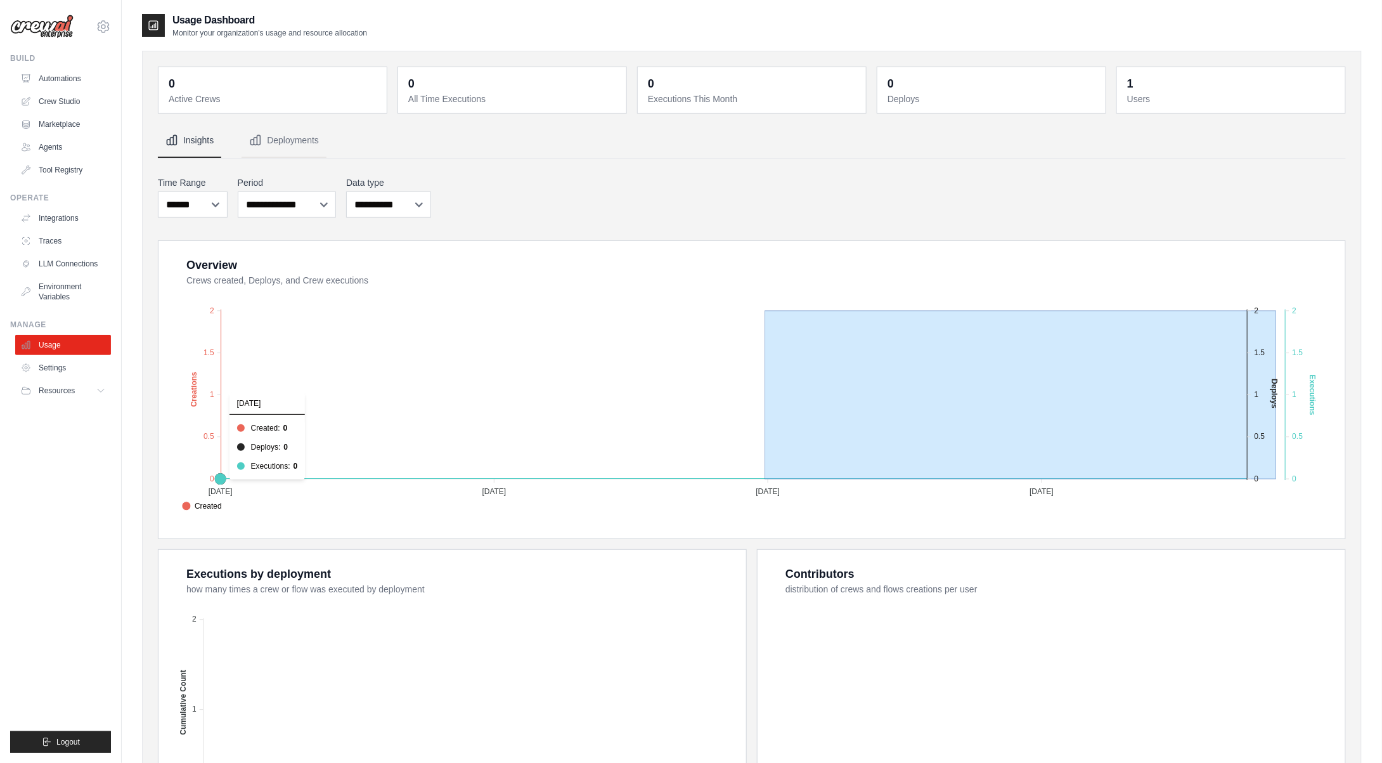
drag, startPoint x: 1271, startPoint y: 387, endPoint x: 626, endPoint y: 346, distance: 646.2
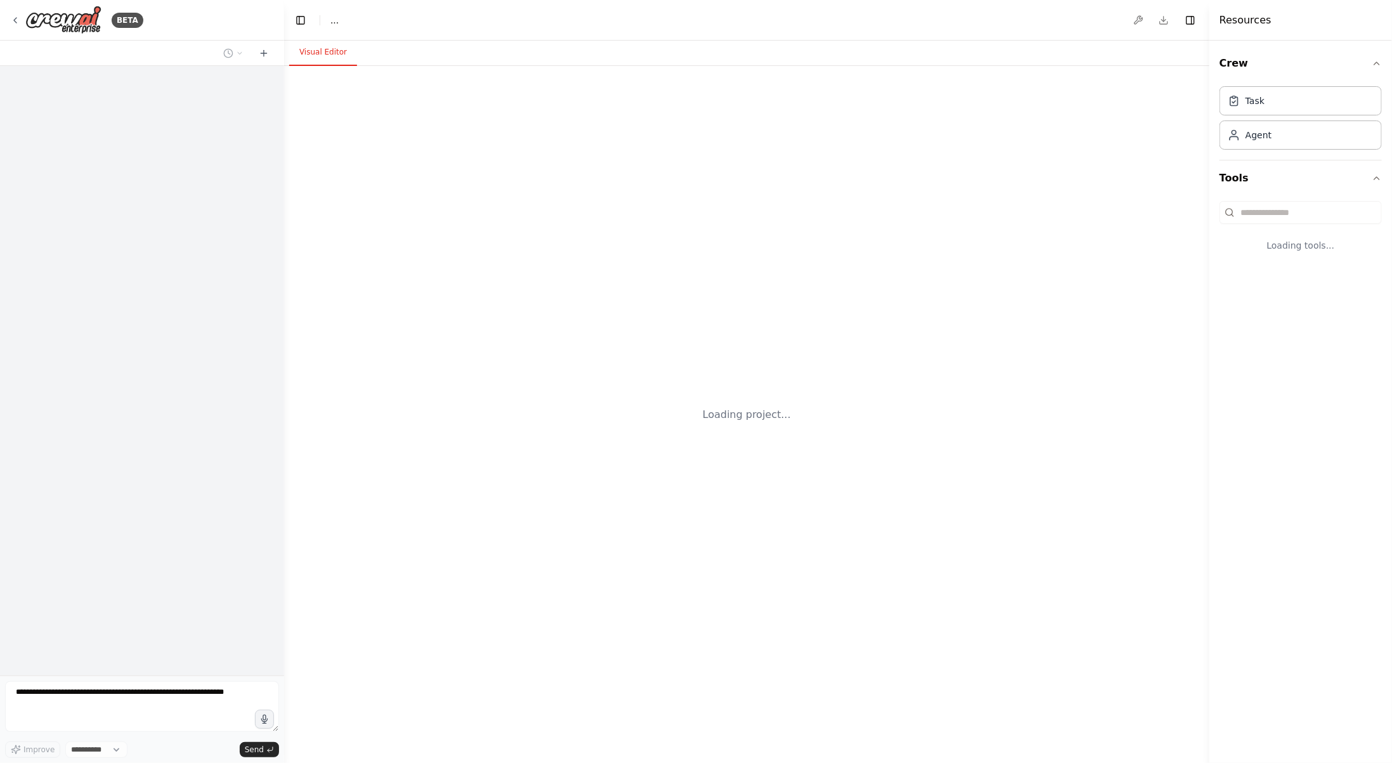
select select "****"
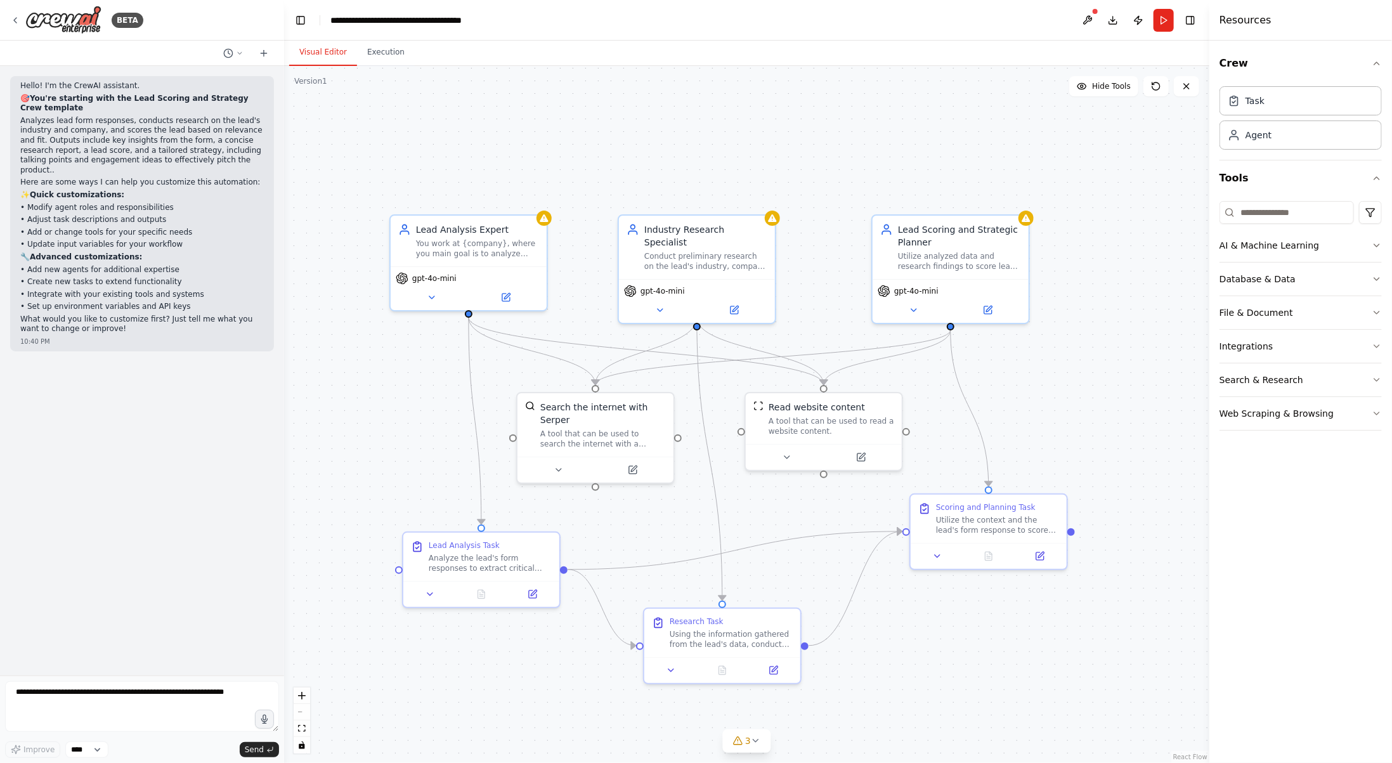
drag, startPoint x: 318, startPoint y: 277, endPoint x: 436, endPoint y: 392, distance: 164.6
click at [436, 392] on div ".deletable-edge-delete-btn { width: 20px; height: 20px; border: 0px solid #ffff…" at bounding box center [746, 414] width 925 height 697
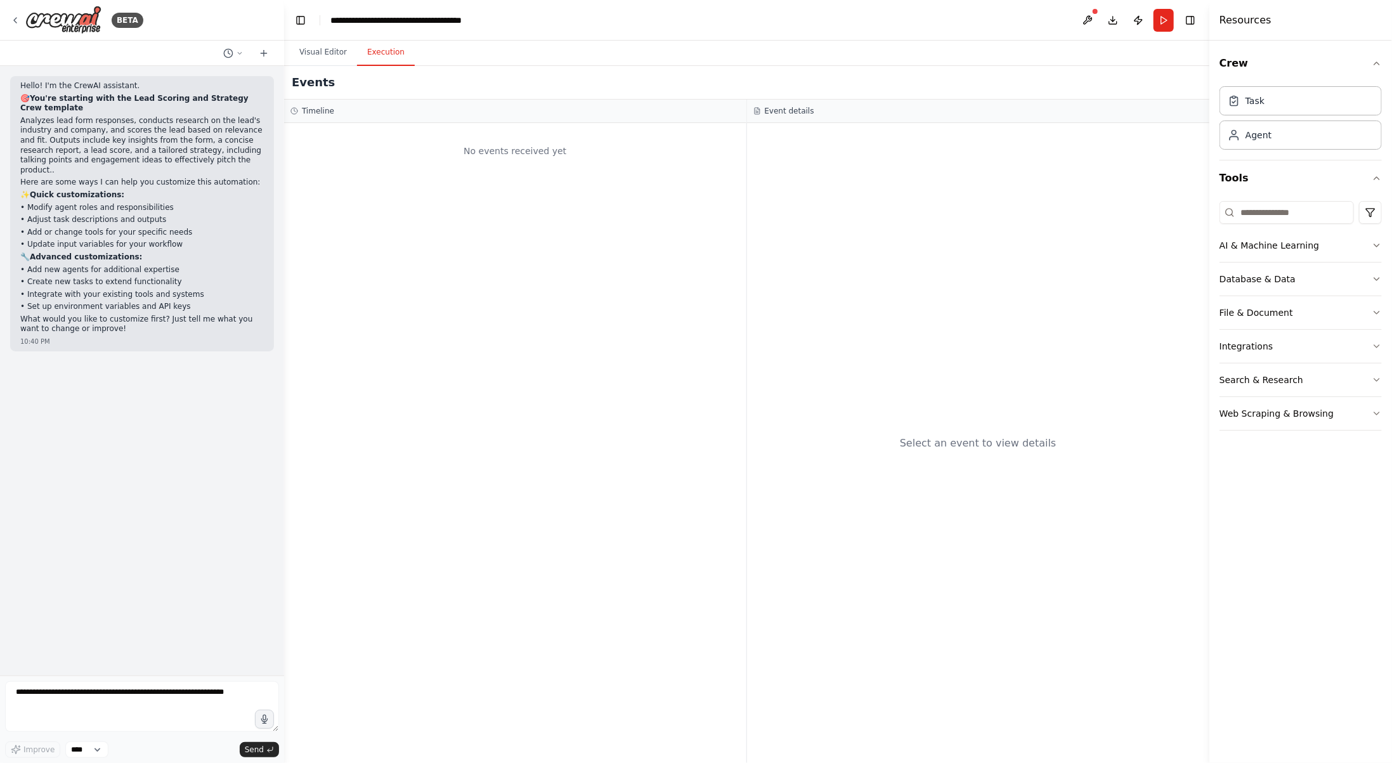
click at [389, 58] on button "Execution" at bounding box center [386, 52] width 58 height 27
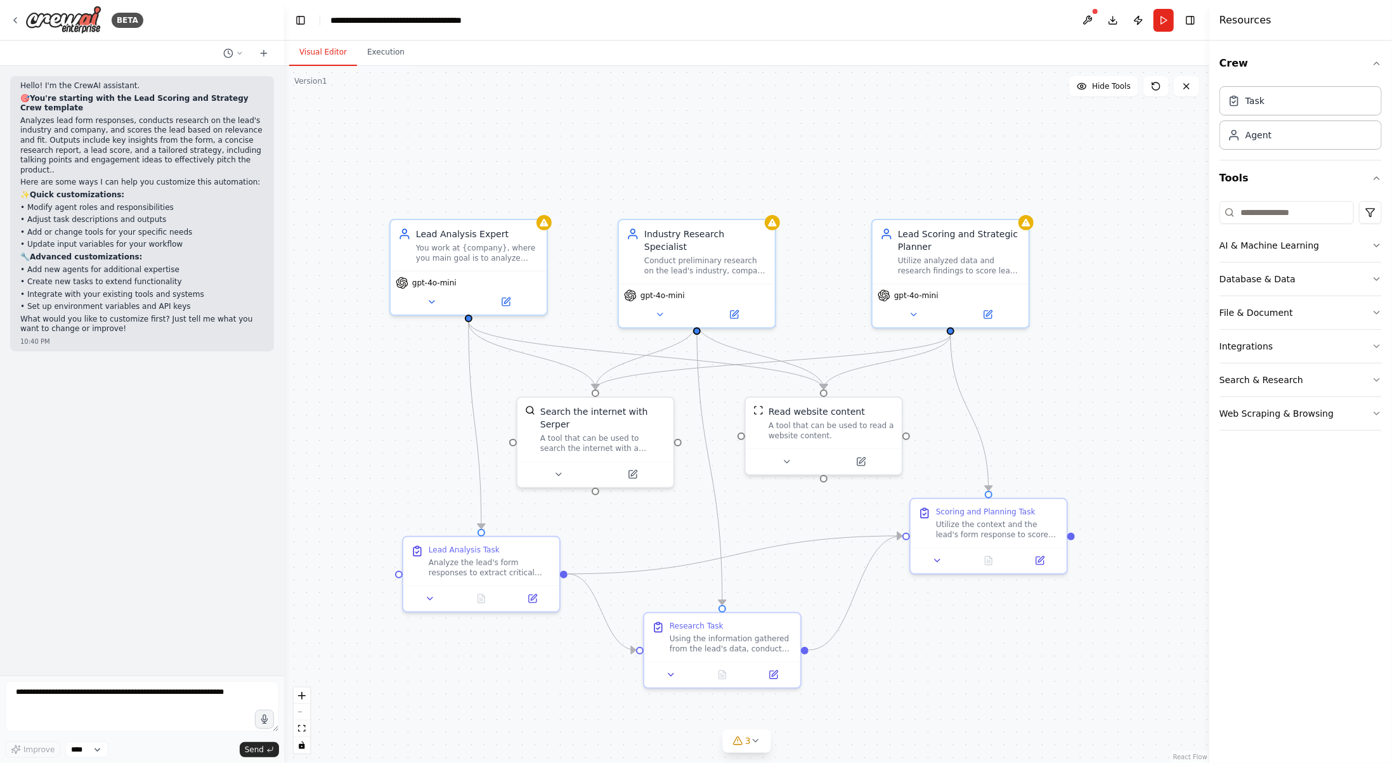
click at [317, 52] on button "Visual Editor" at bounding box center [323, 52] width 68 height 27
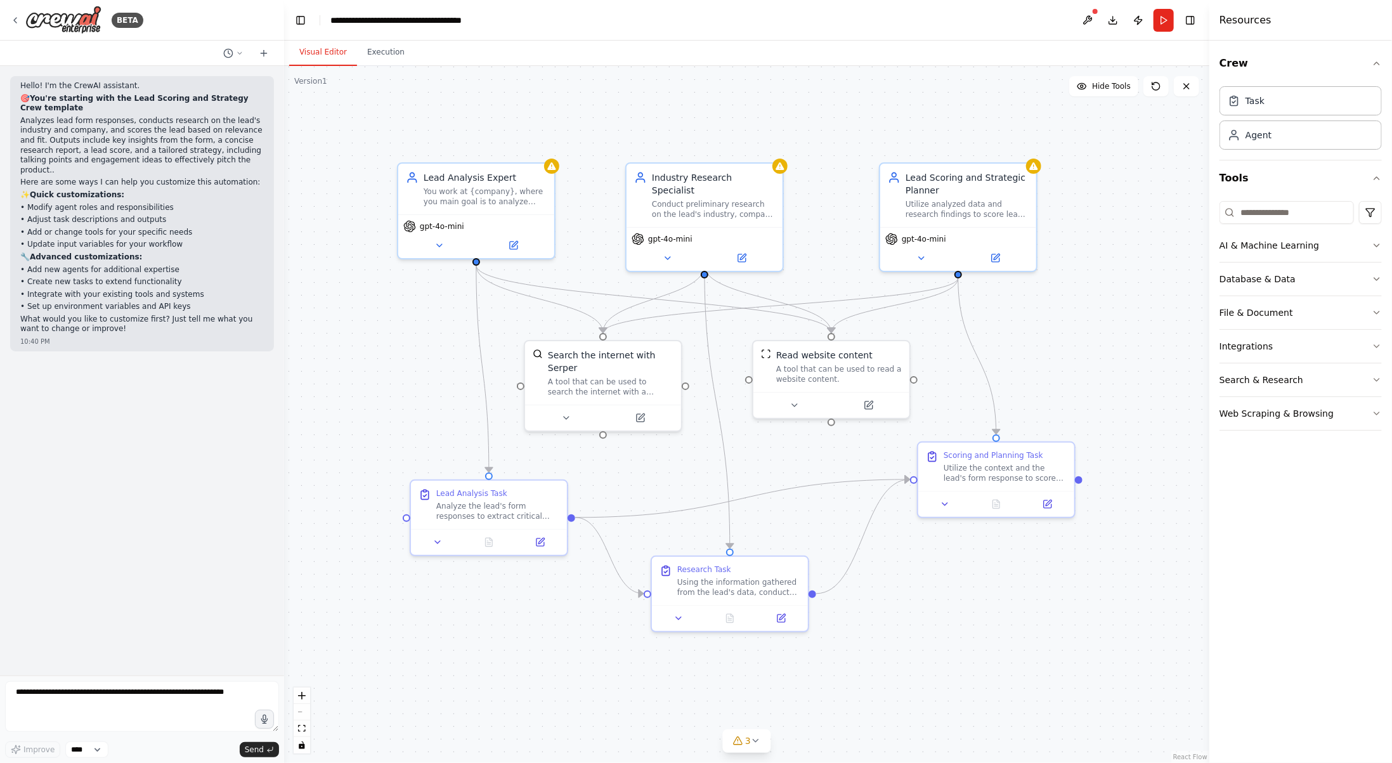
drag, startPoint x: 975, startPoint y: 629, endPoint x: 979, endPoint y: 578, distance: 51.6
click at [979, 578] on div ".deletable-edge-delete-btn { width: 20px; height: 20px; border: 0px solid #ffff…" at bounding box center [746, 414] width 925 height 697
click at [690, 586] on div "Using the information gathered from the lead's data, conduct preliminary resear…" at bounding box center [738, 584] width 123 height 20
click at [675, 617] on icon at bounding box center [678, 616] width 10 height 10
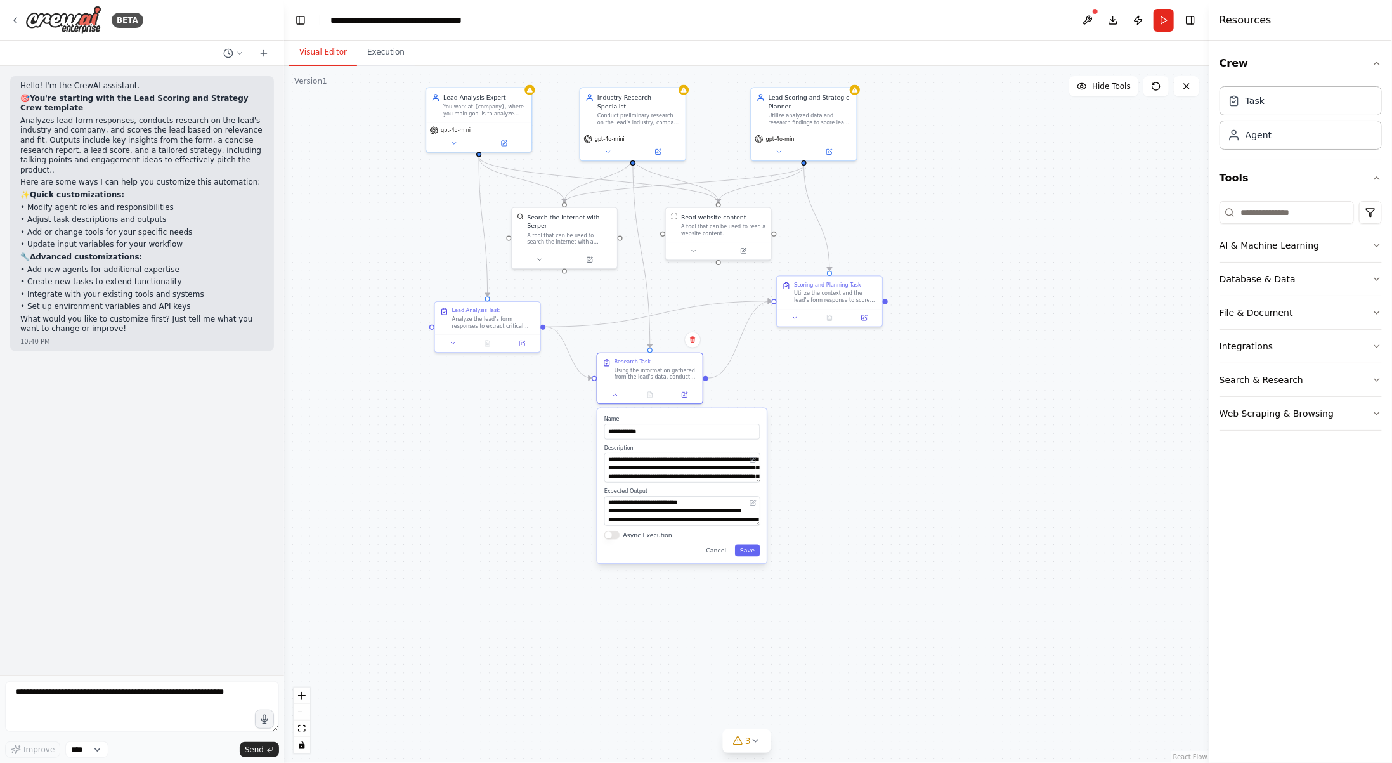
drag, startPoint x: 937, startPoint y: 677, endPoint x: 855, endPoint y: 482, distance: 211.5
click at [894, 467] on div ".deletable-edge-delete-btn { width: 20px; height: 20px; border: 0px solid #ffff…" at bounding box center [746, 414] width 925 height 697
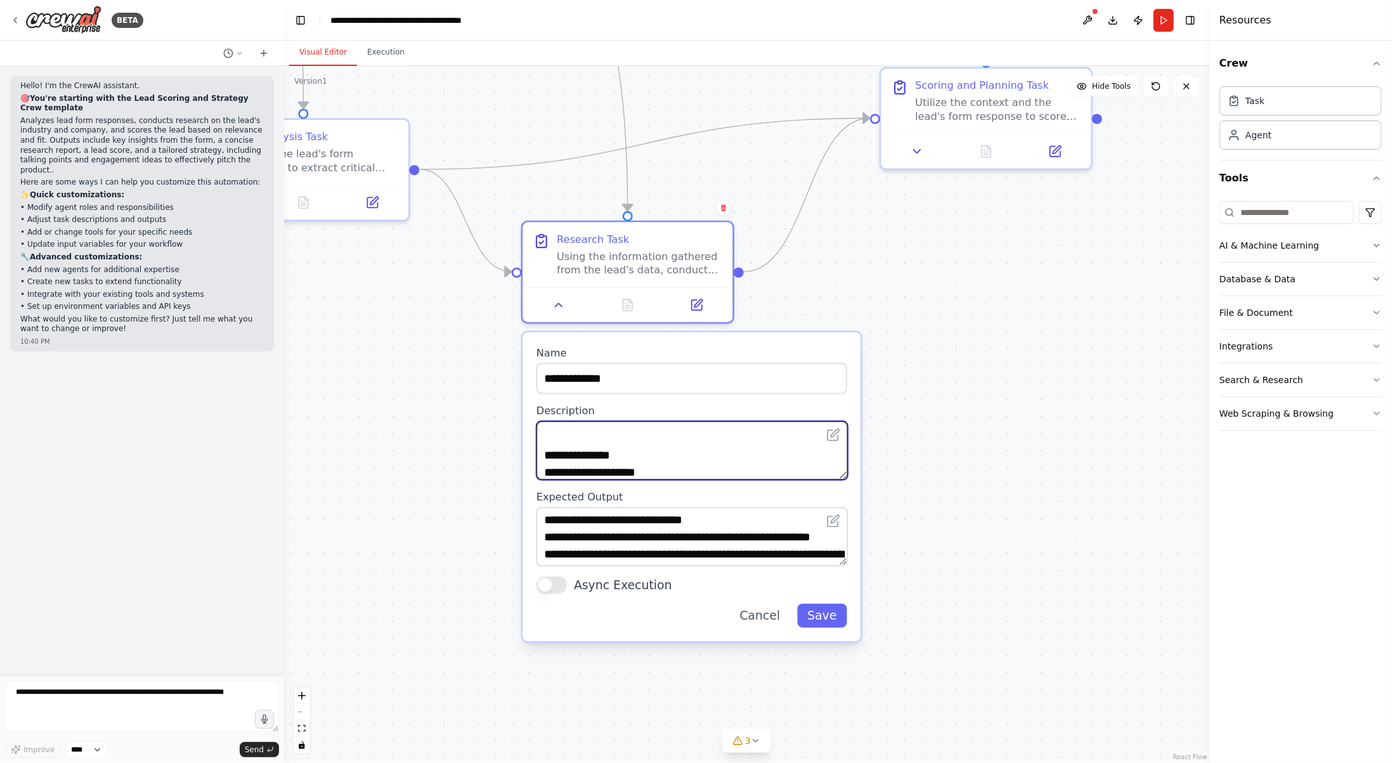
scroll to position [188, 0]
drag, startPoint x: 572, startPoint y: 432, endPoint x: 805, endPoint y: 457, distance: 234.0
click at [805, 457] on textarea "**********" at bounding box center [691, 450] width 311 height 59
click at [784, 457] on textarea "**********" at bounding box center [691, 450] width 311 height 59
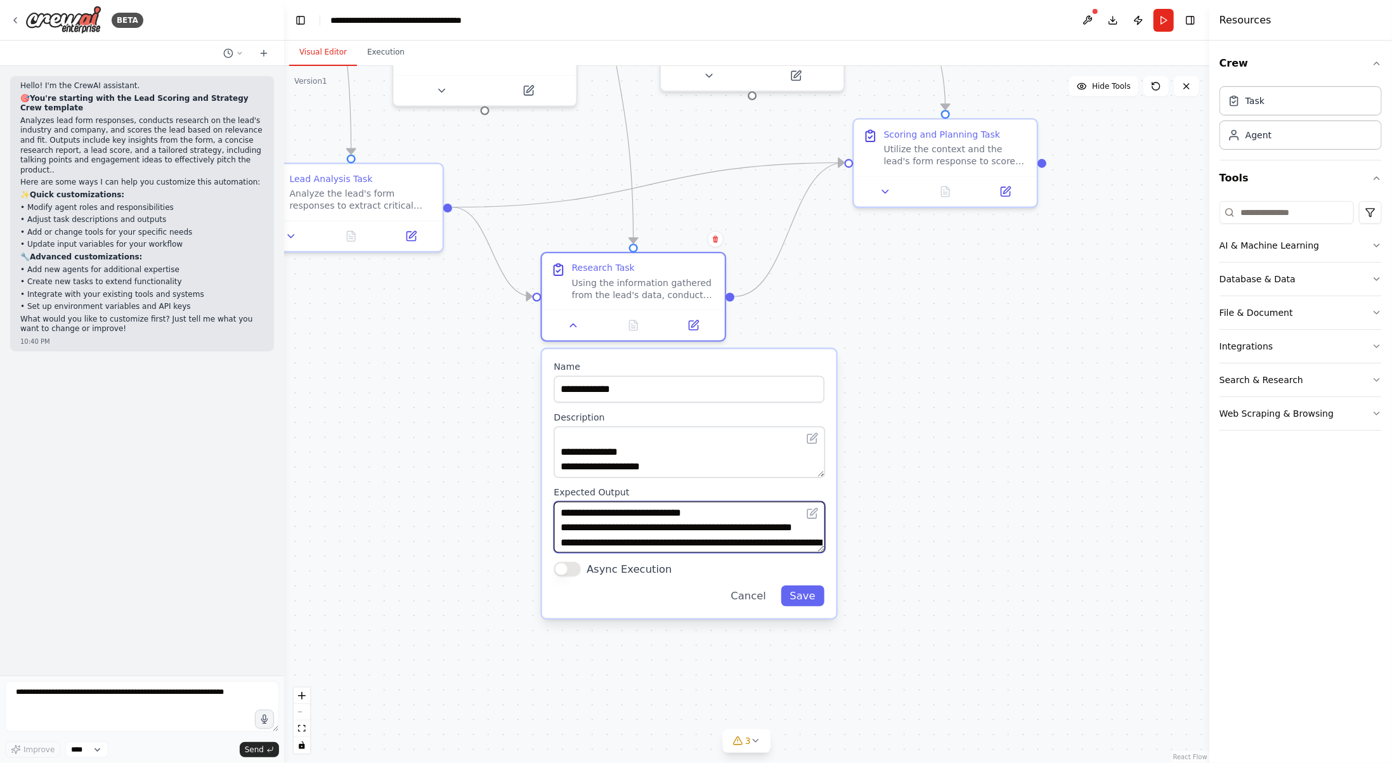
drag, startPoint x: 561, startPoint y: 509, endPoint x: 675, endPoint y: 540, distance: 118.1
click at [675, 540] on textarea "**********" at bounding box center [689, 527] width 271 height 51
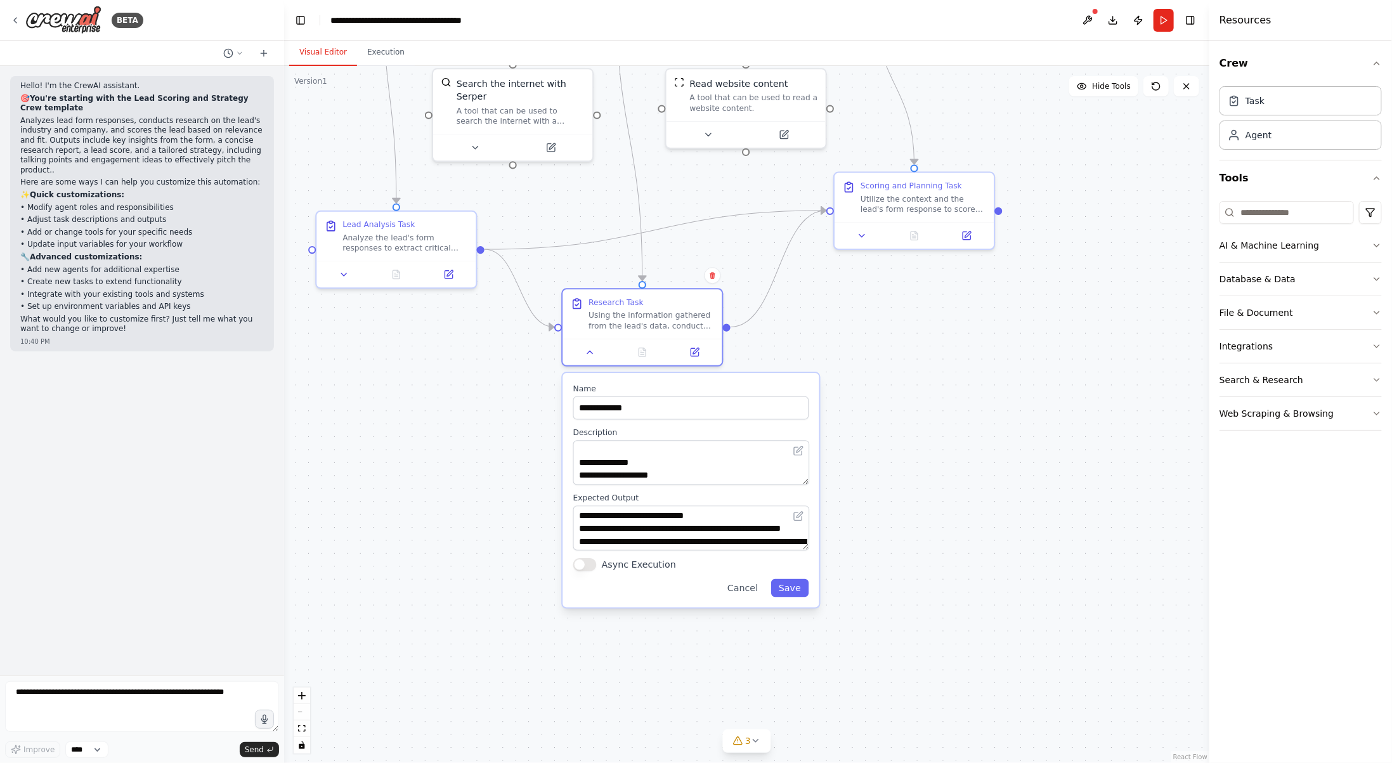
click at [470, 522] on div ".deletable-edge-delete-btn { width: 20px; height: 20px; border: 0px solid #ffff…" at bounding box center [746, 414] width 925 height 697
click at [822, 339] on div ".deletable-edge-delete-btn { width: 20px; height: 20px; border: 0px solid #ffff…" at bounding box center [746, 414] width 925 height 697
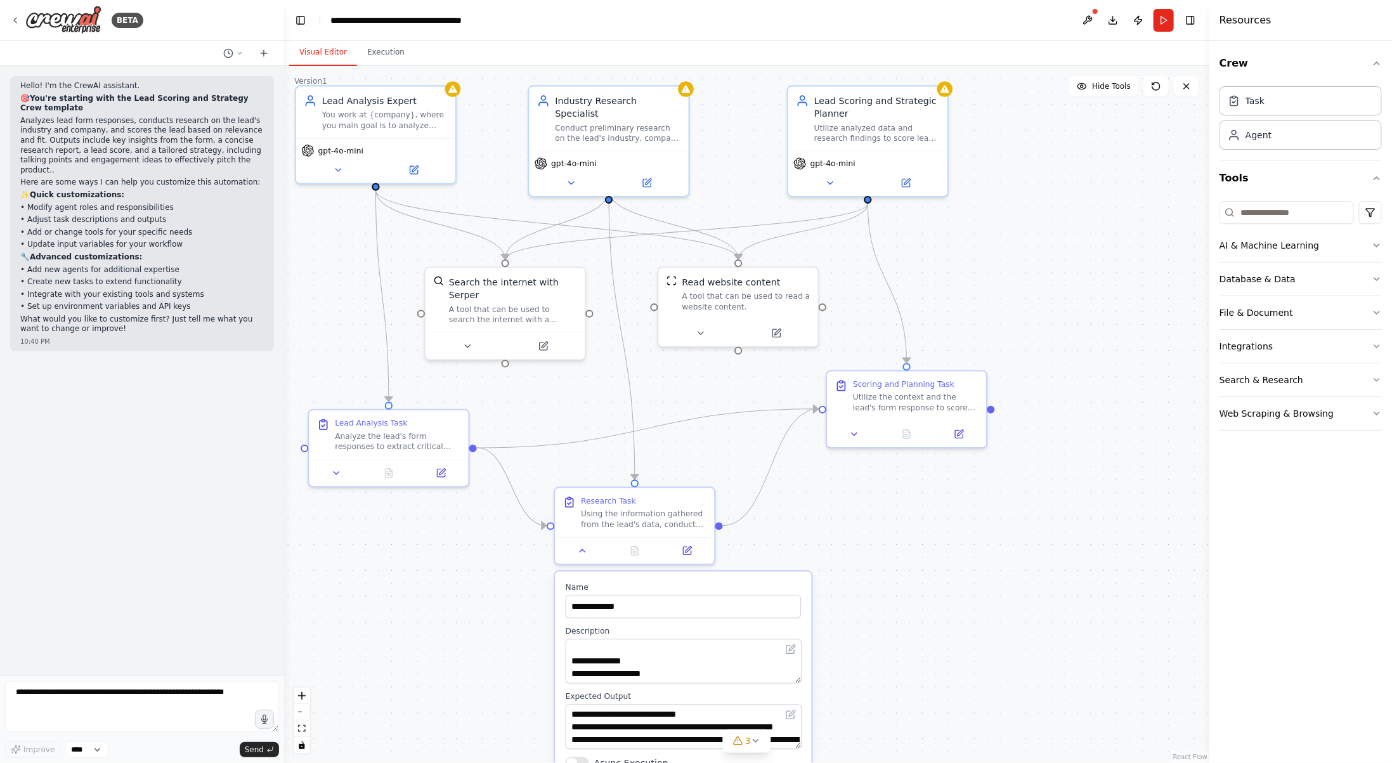
drag, startPoint x: 844, startPoint y: 327, endPoint x: 833, endPoint y: 525, distance: 198.8
click at [833, 525] on div ".deletable-edge-delete-btn { width: 20px; height: 20px; border: 0px solid #ffff…" at bounding box center [746, 414] width 925 height 697
click at [652, 391] on div ".deletable-edge-delete-btn { width: 20px; height: 20px; border: 0px solid #ffff…" at bounding box center [746, 414] width 925 height 697
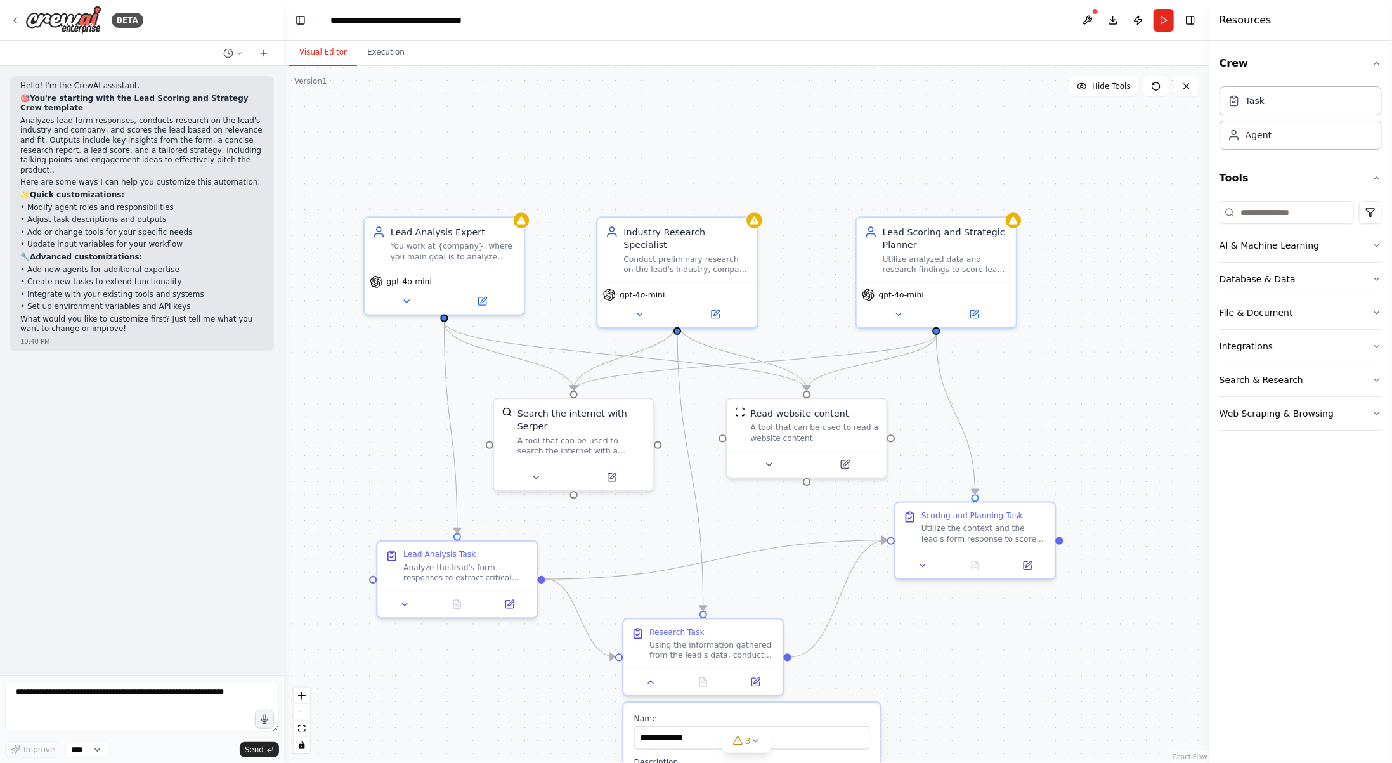
drag, startPoint x: 997, startPoint y: 268, endPoint x: 1079, endPoint y: 412, distance: 165.0
click at [1079, 412] on div ".deletable-edge-delete-btn { width: 20px; height: 20px; border: 0px solid #ffff…" at bounding box center [746, 414] width 925 height 697
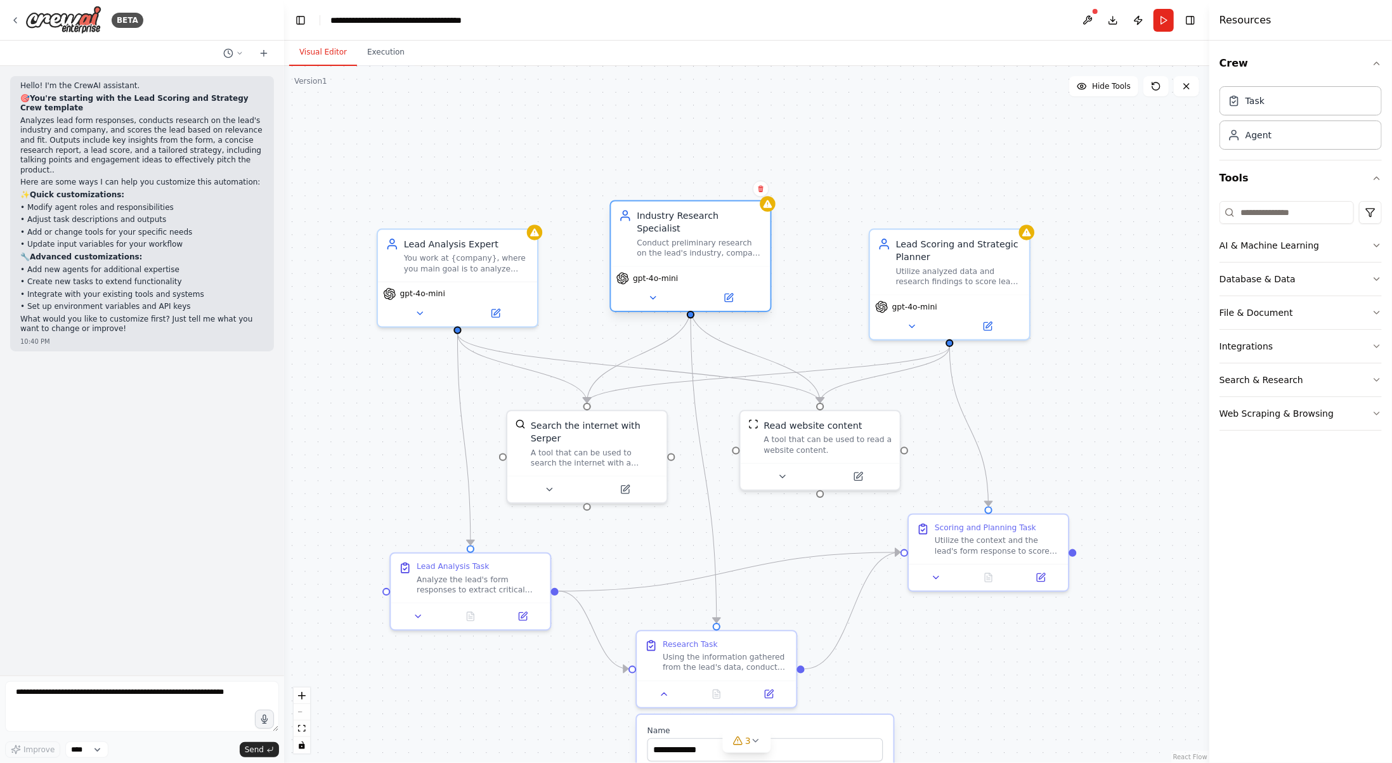
drag, startPoint x: 688, startPoint y: 278, endPoint x: 685, endPoint y: 250, distance: 27.4
click at [685, 250] on div "Industry Research Specialist Conduct preliminary research on the lead's industr…" at bounding box center [690, 233] width 159 height 65
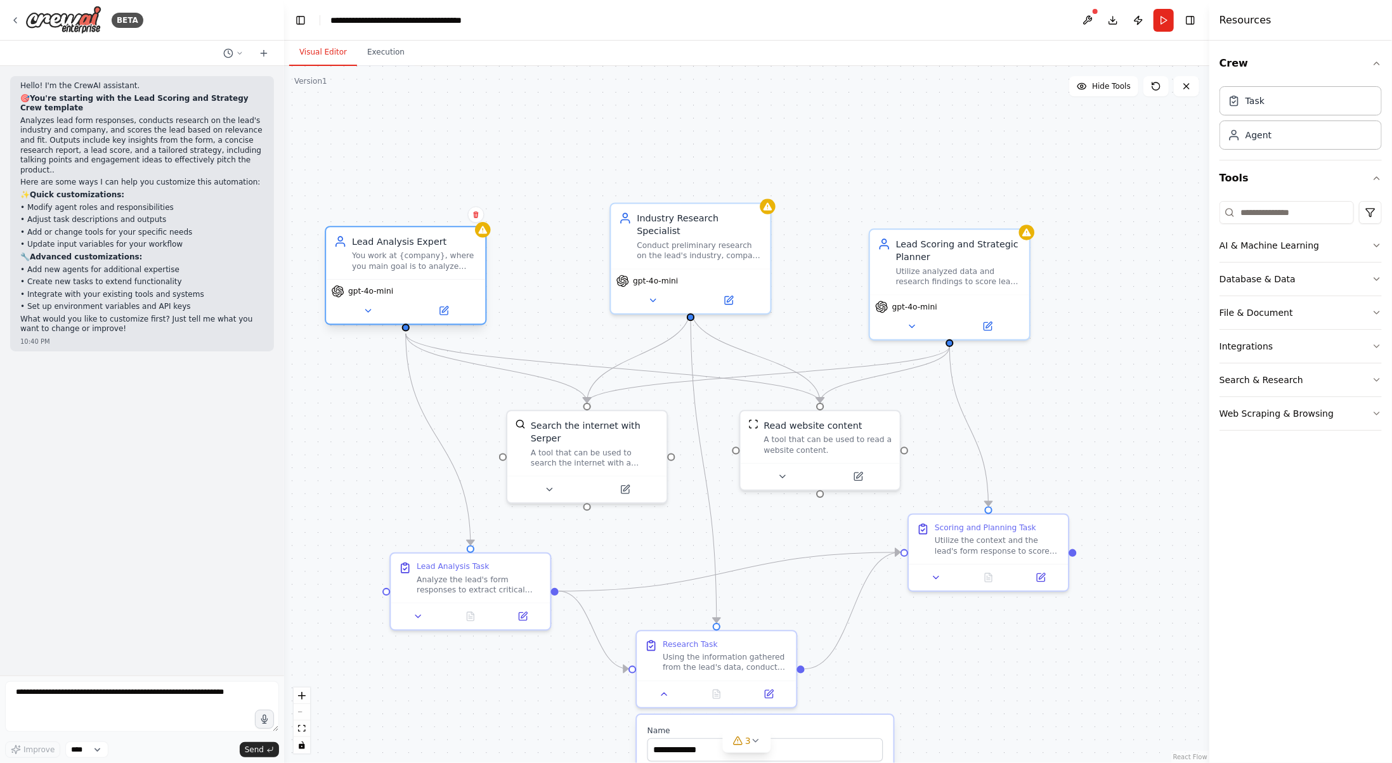
drag, startPoint x: 468, startPoint y: 274, endPoint x: 406, endPoint y: 274, distance: 61.5
click at [406, 274] on div "Lead Analysis Expert You work at {company}, where you main goal is to analyze l…" at bounding box center [405, 253] width 159 height 52
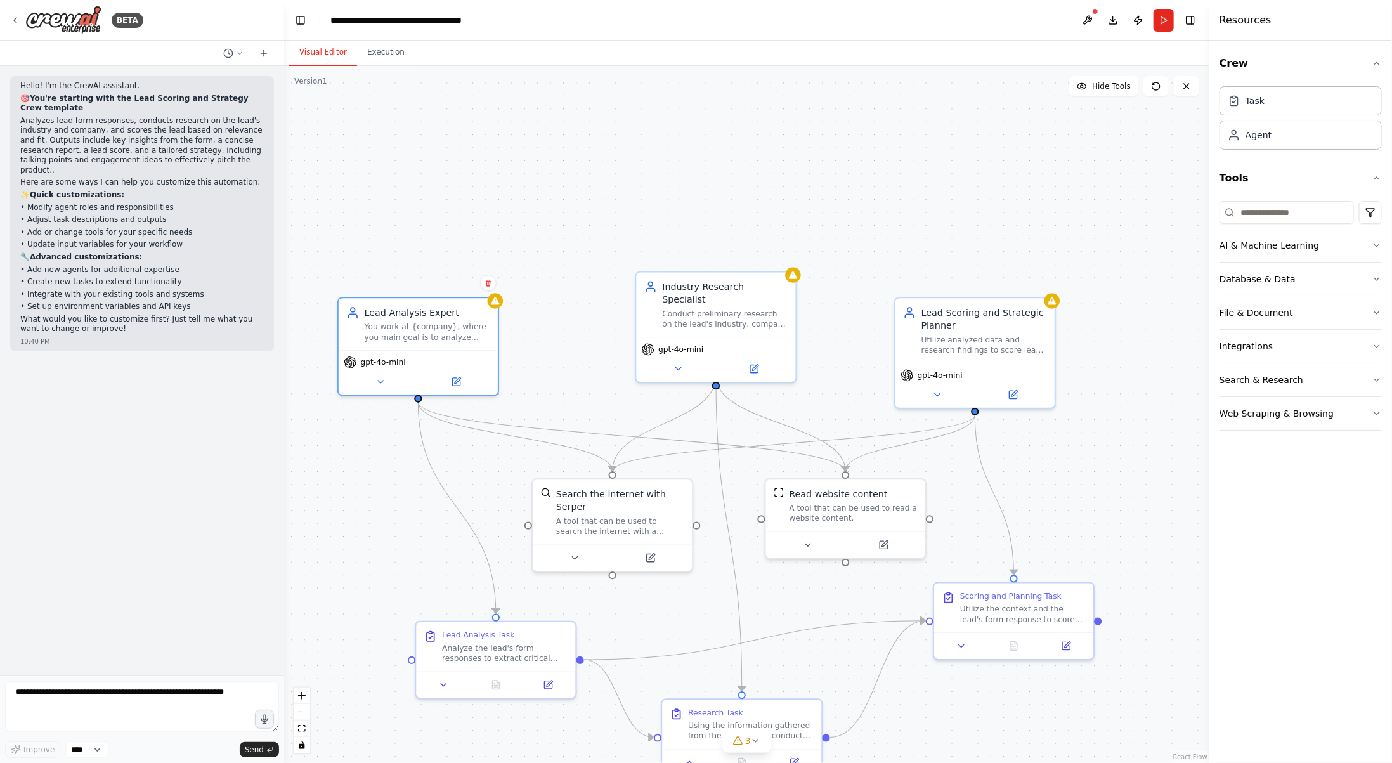
drag, startPoint x: 559, startPoint y: 139, endPoint x: 590, endPoint y: 215, distance: 82.2
click at [590, 215] on div ".deletable-edge-delete-btn { width: 20px; height: 20px; border: 0px solid #ffff…" at bounding box center [746, 414] width 925 height 697
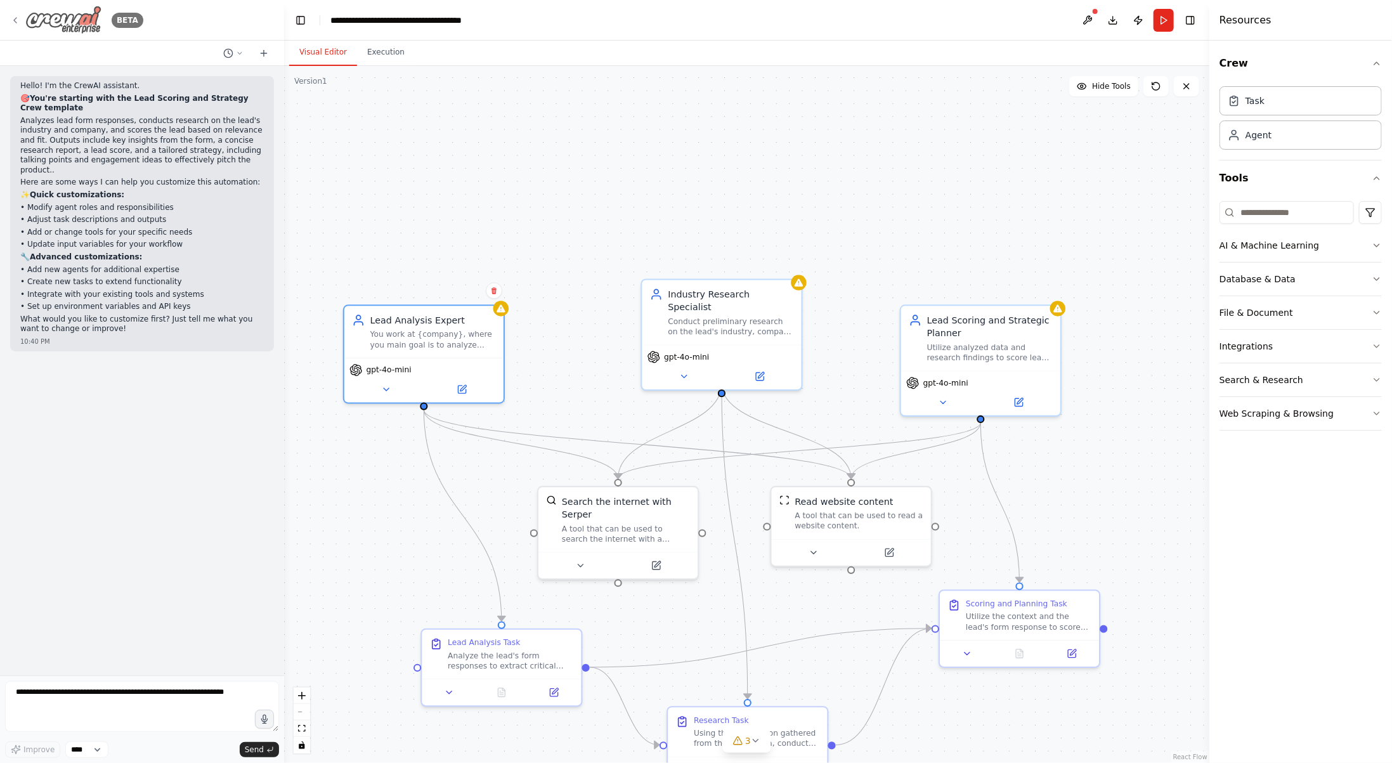
click at [76, 23] on img at bounding box center [63, 20] width 76 height 29
